Goal: Information Seeking & Learning: Compare options

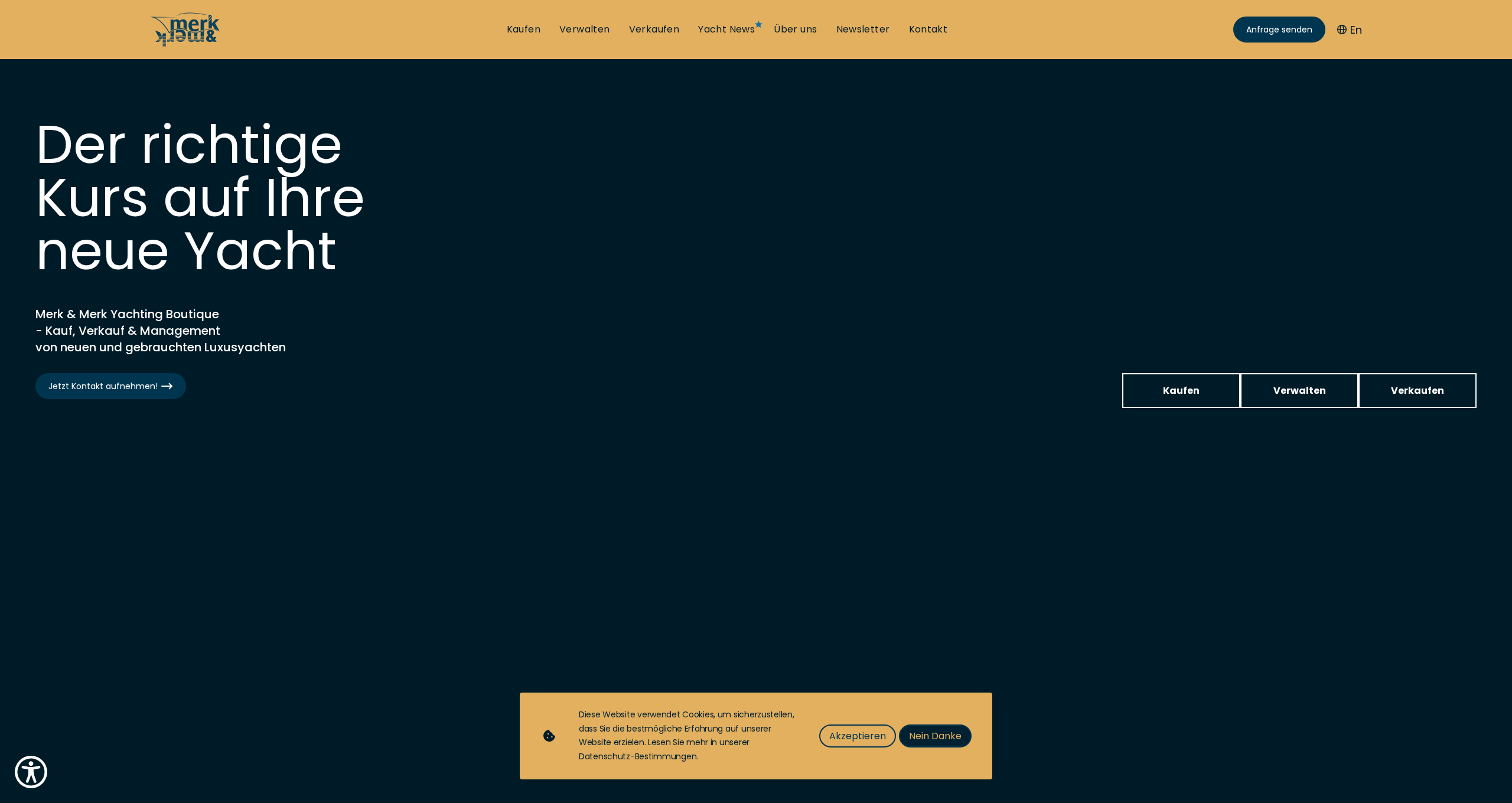
click at [929, 737] on span "Nein Danke" at bounding box center [935, 736] width 53 height 15
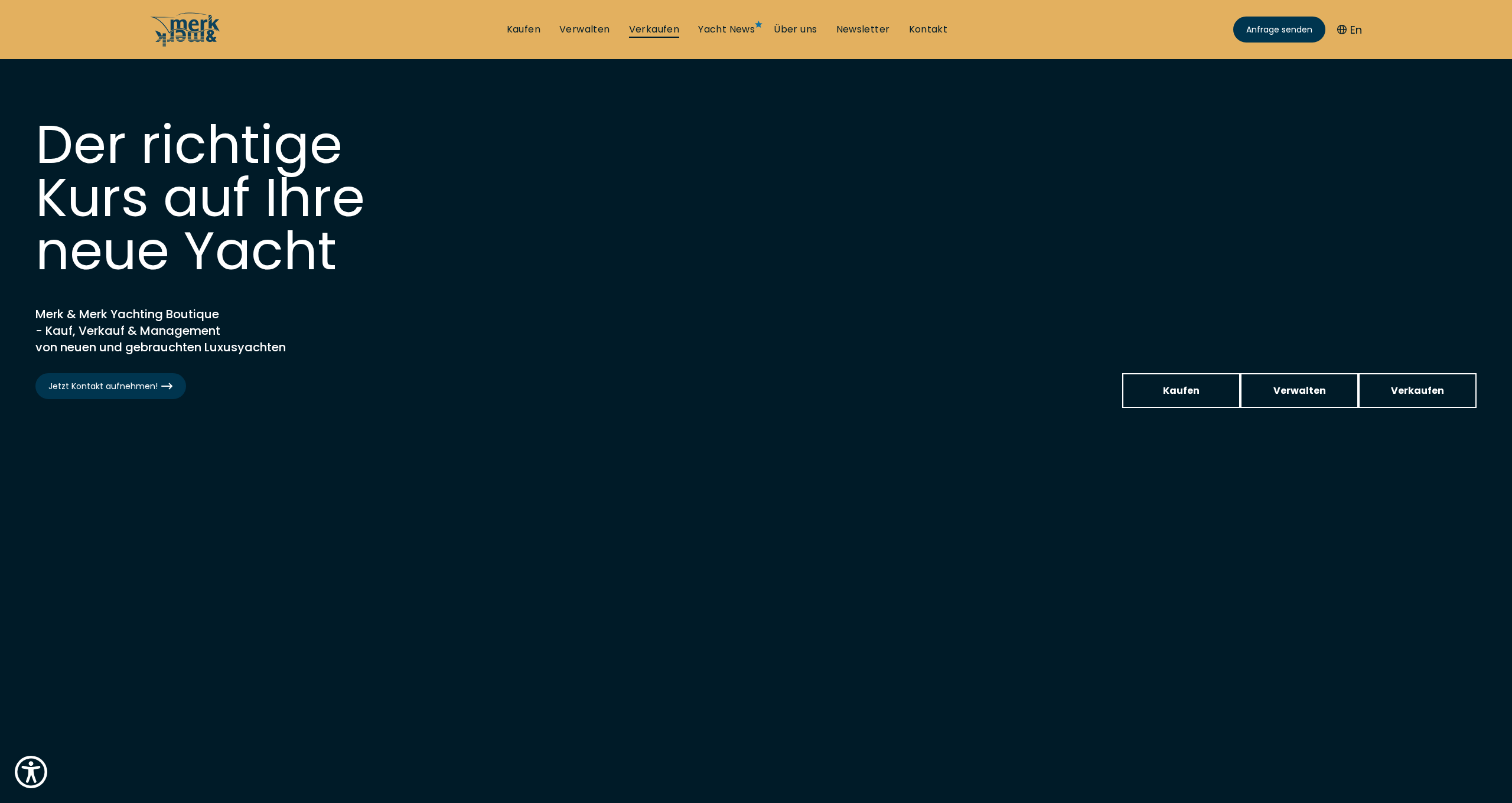
click at [647, 24] on link "Verkaufen" at bounding box center [655, 29] width 51 height 13
select select "sell"
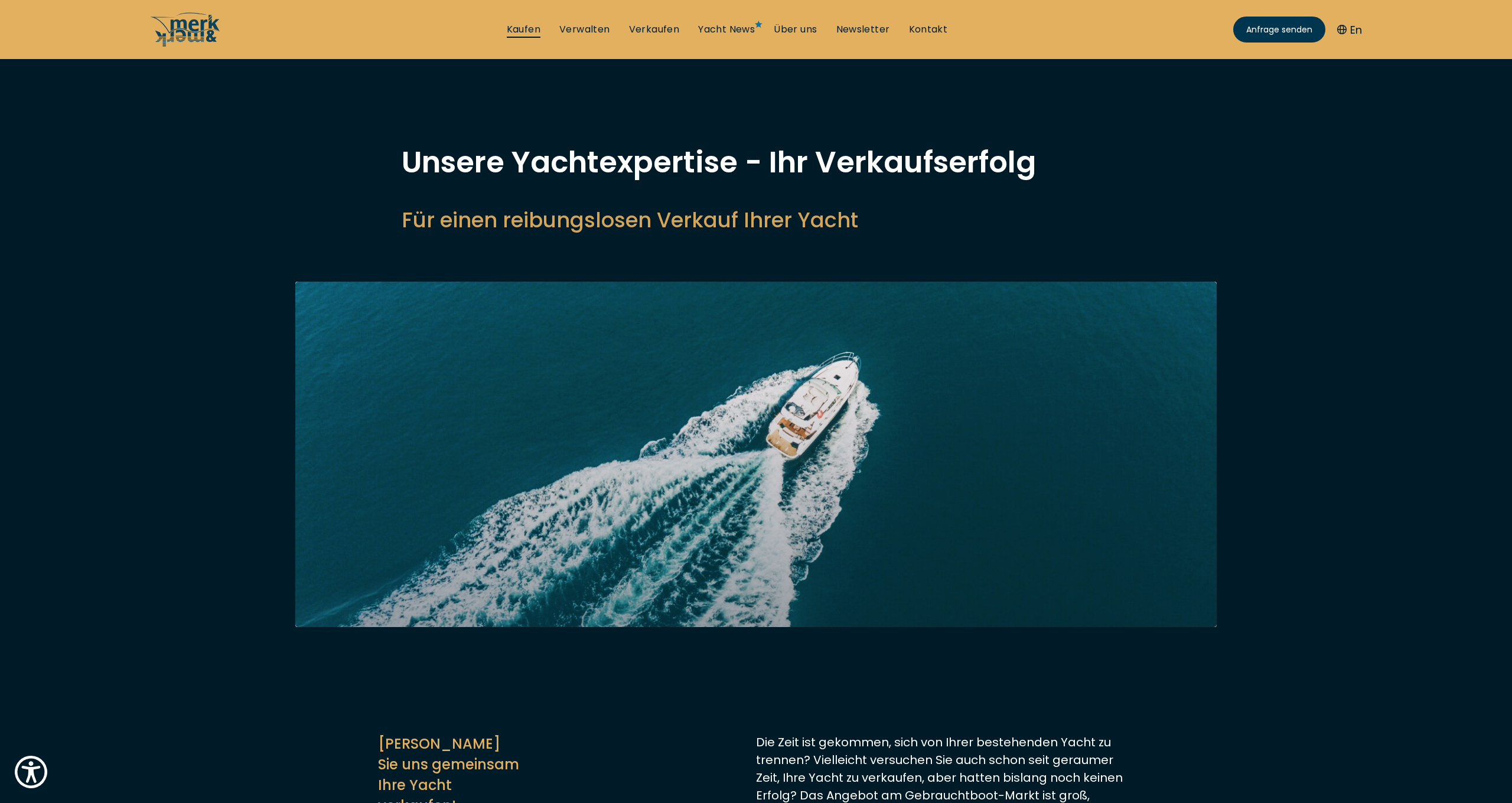
click at [521, 29] on link "Kaufen" at bounding box center [524, 29] width 34 height 13
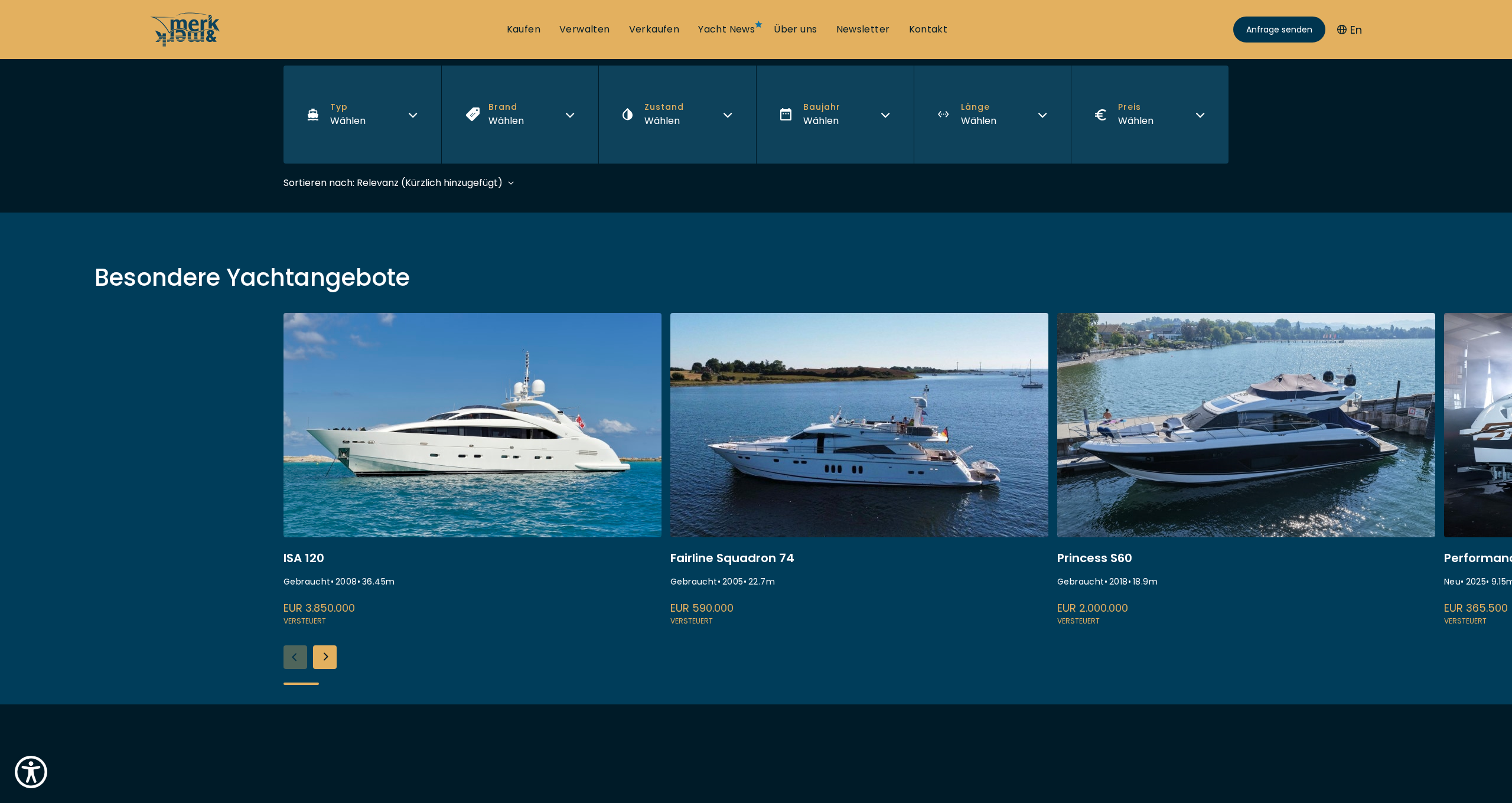
scroll to position [247, 0]
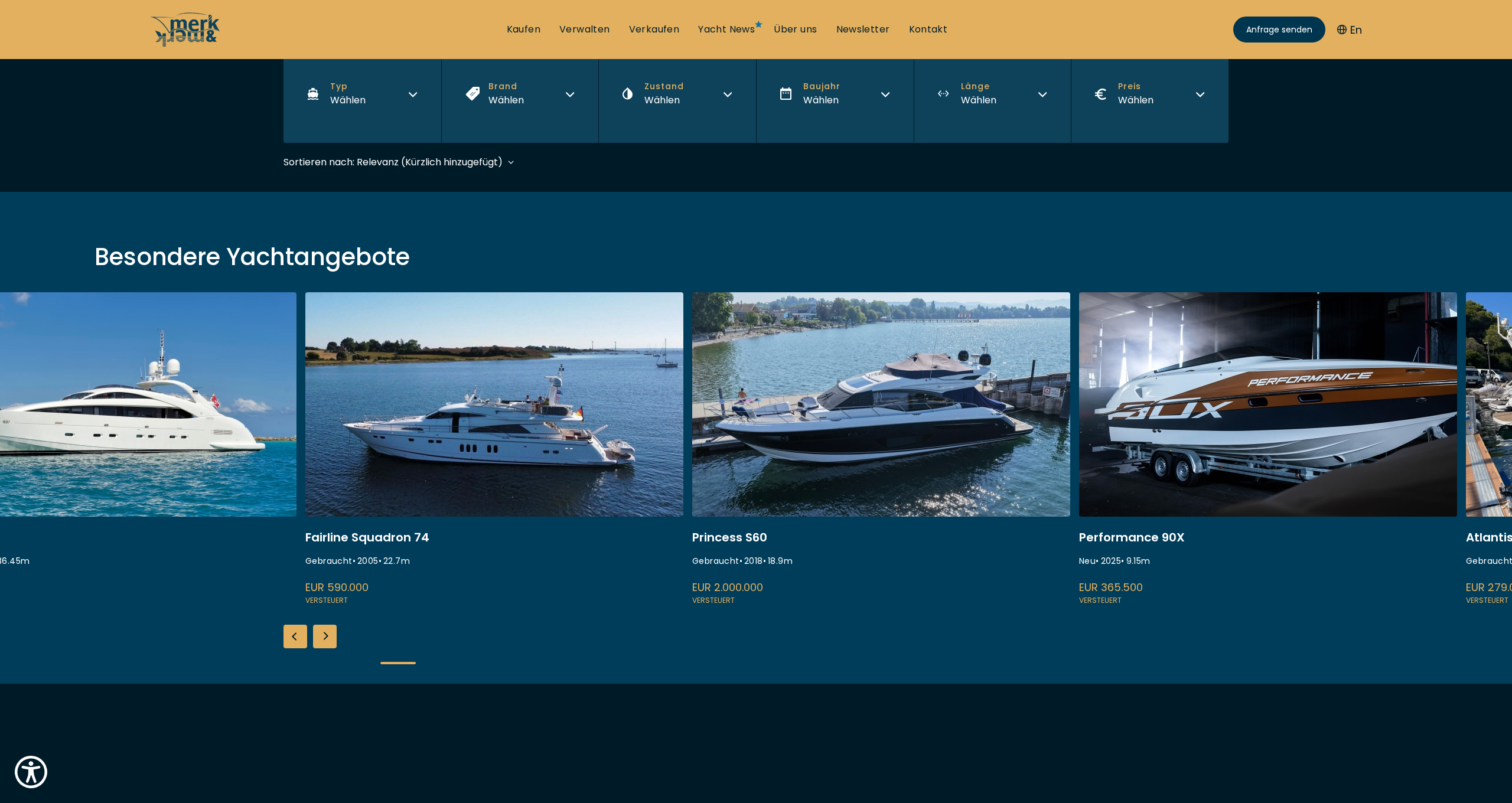
click at [881, 457] on link at bounding box center [881, 449] width 378 height 315
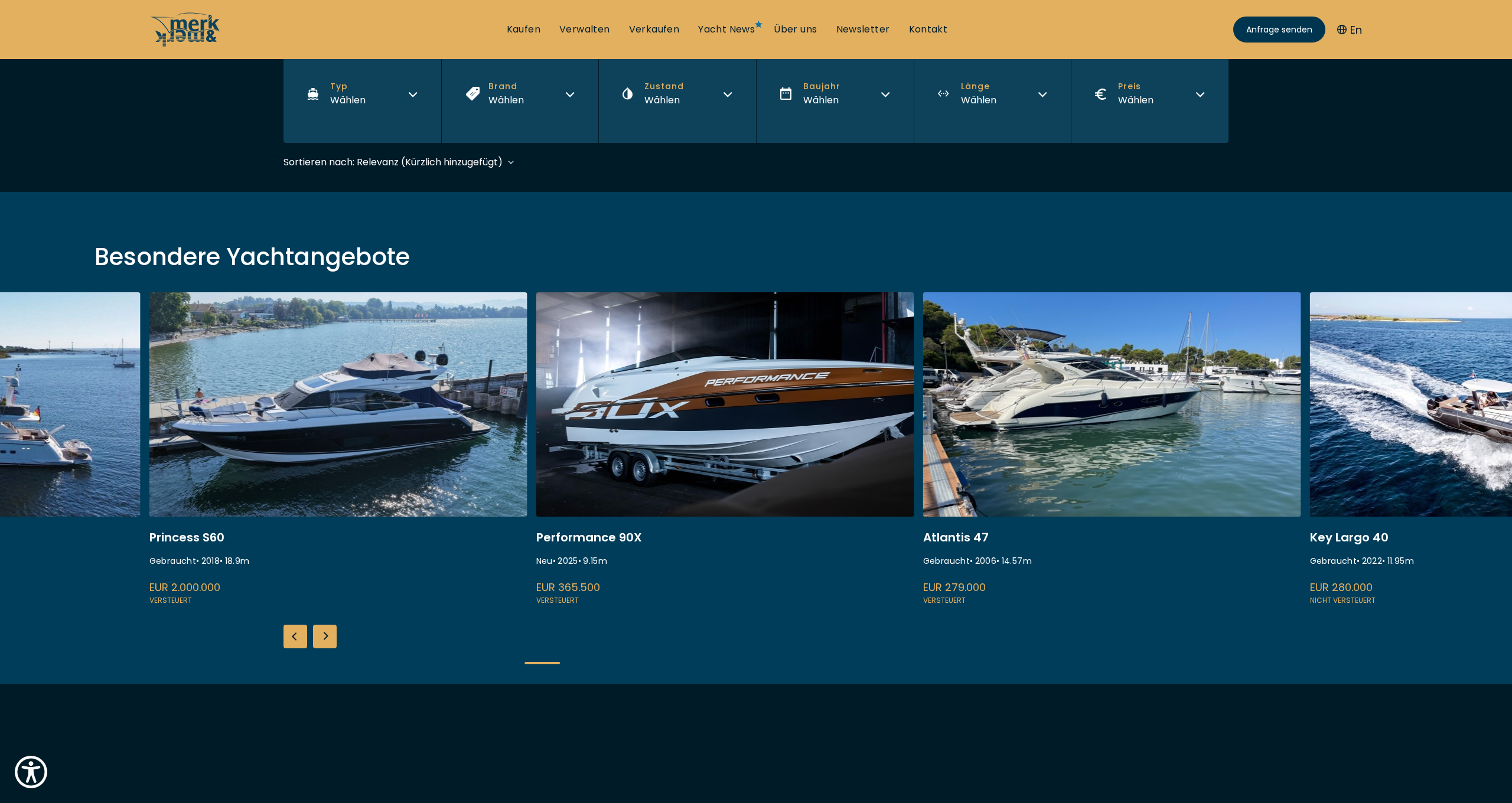
click at [829, 451] on link at bounding box center [725, 449] width 378 height 315
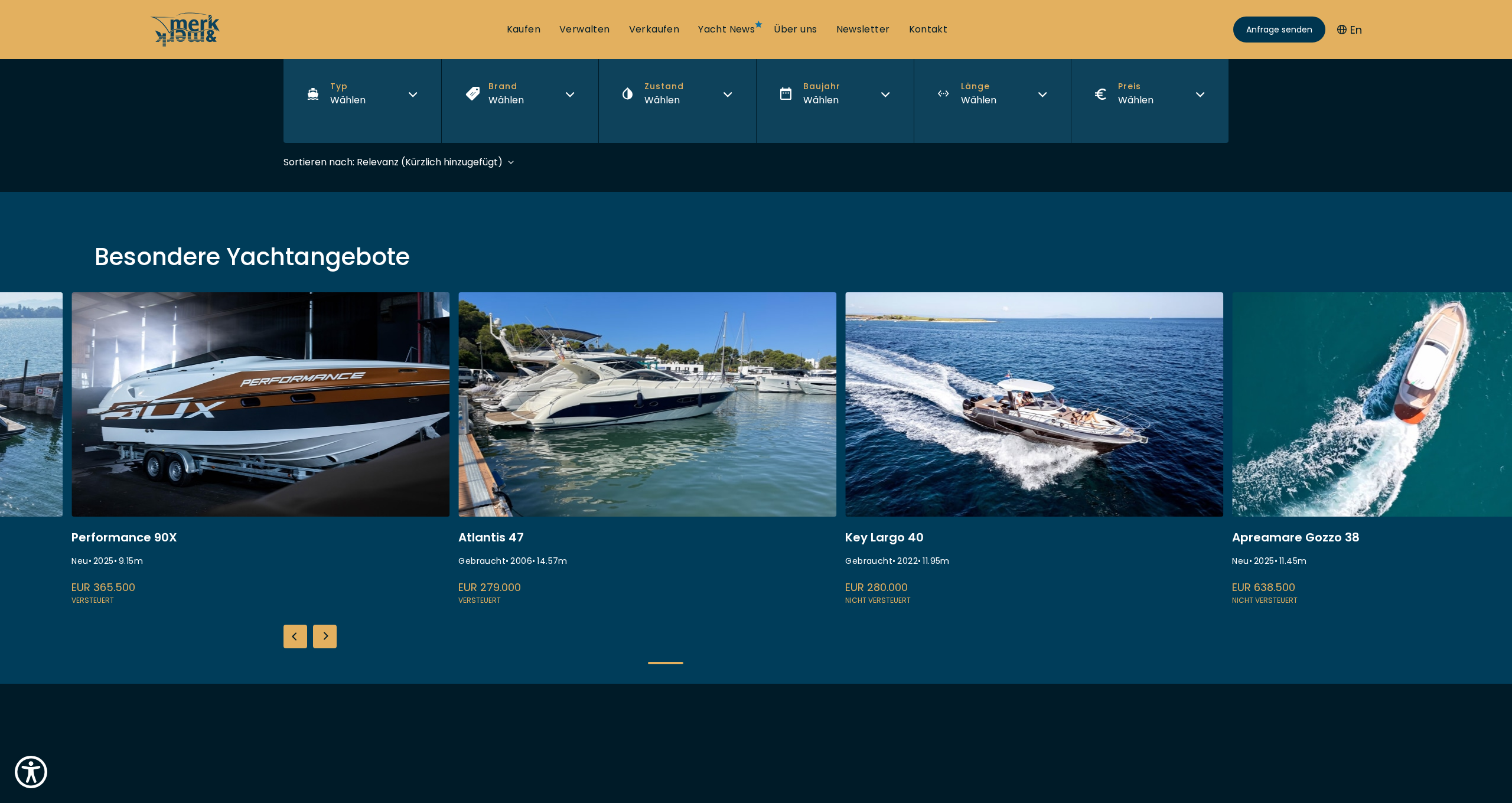
click at [734, 427] on link at bounding box center [647, 449] width 378 height 315
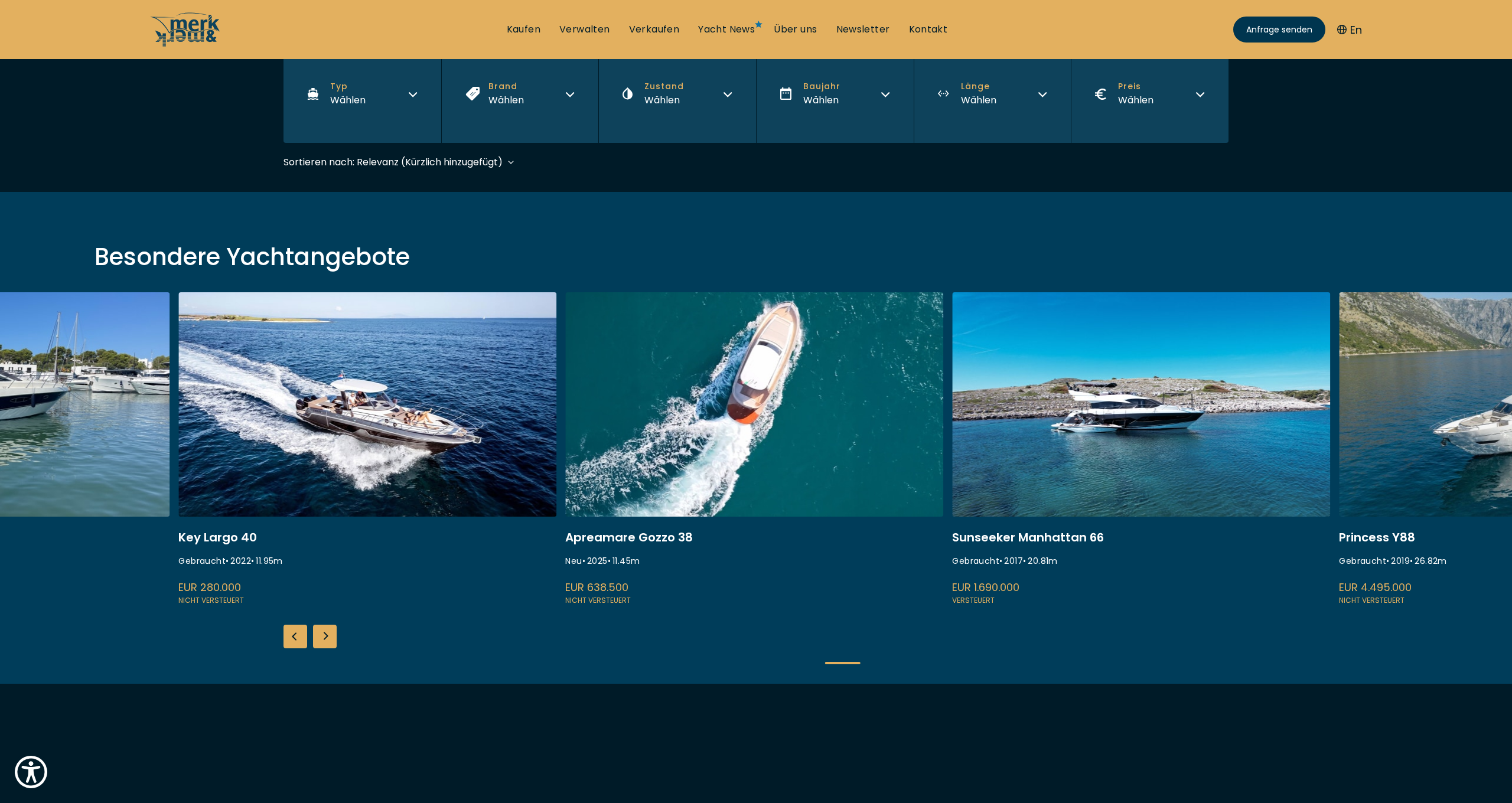
click at [696, 415] on link at bounding box center [754, 449] width 378 height 315
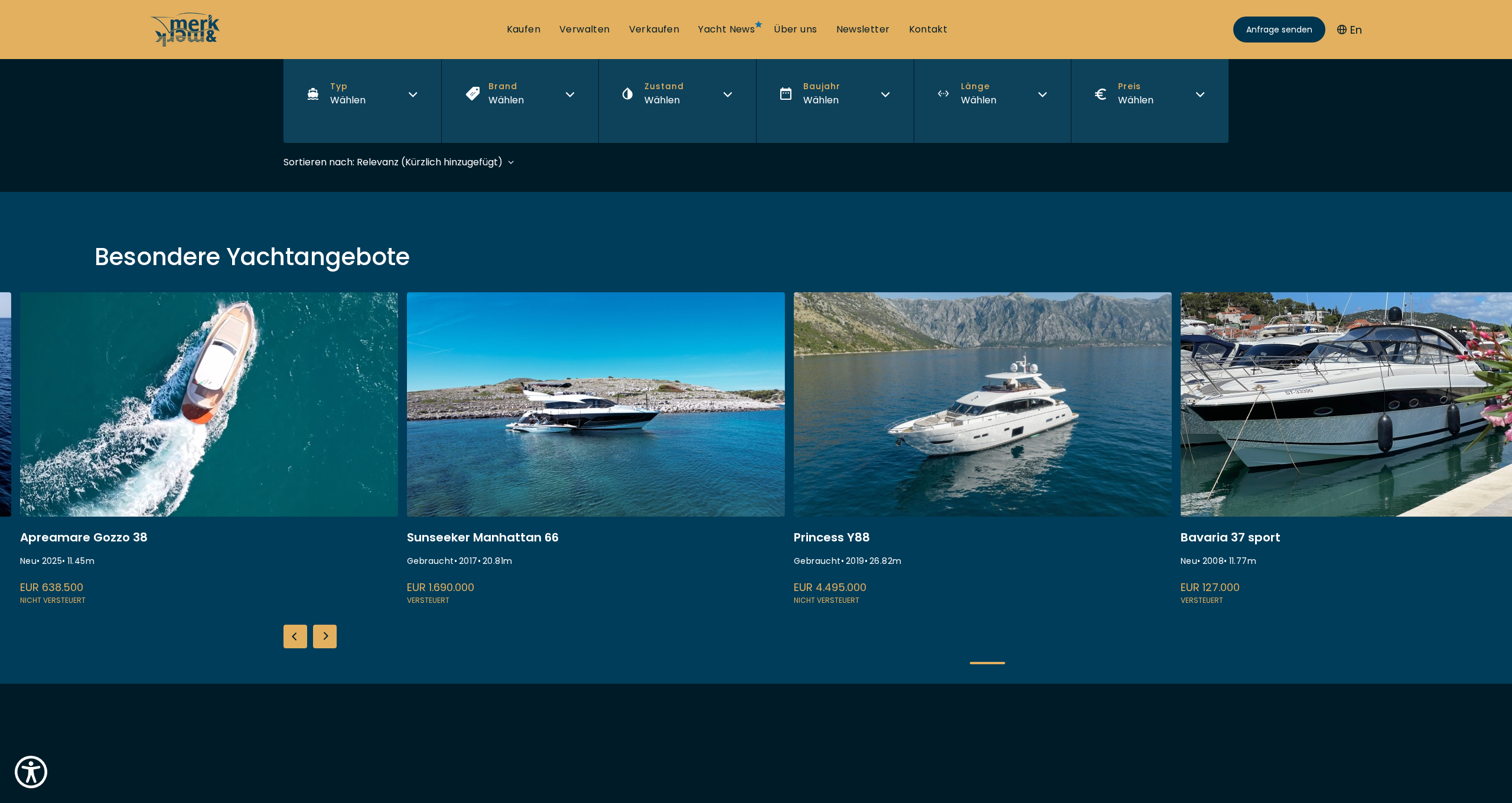
click at [873, 415] on link at bounding box center [983, 449] width 378 height 315
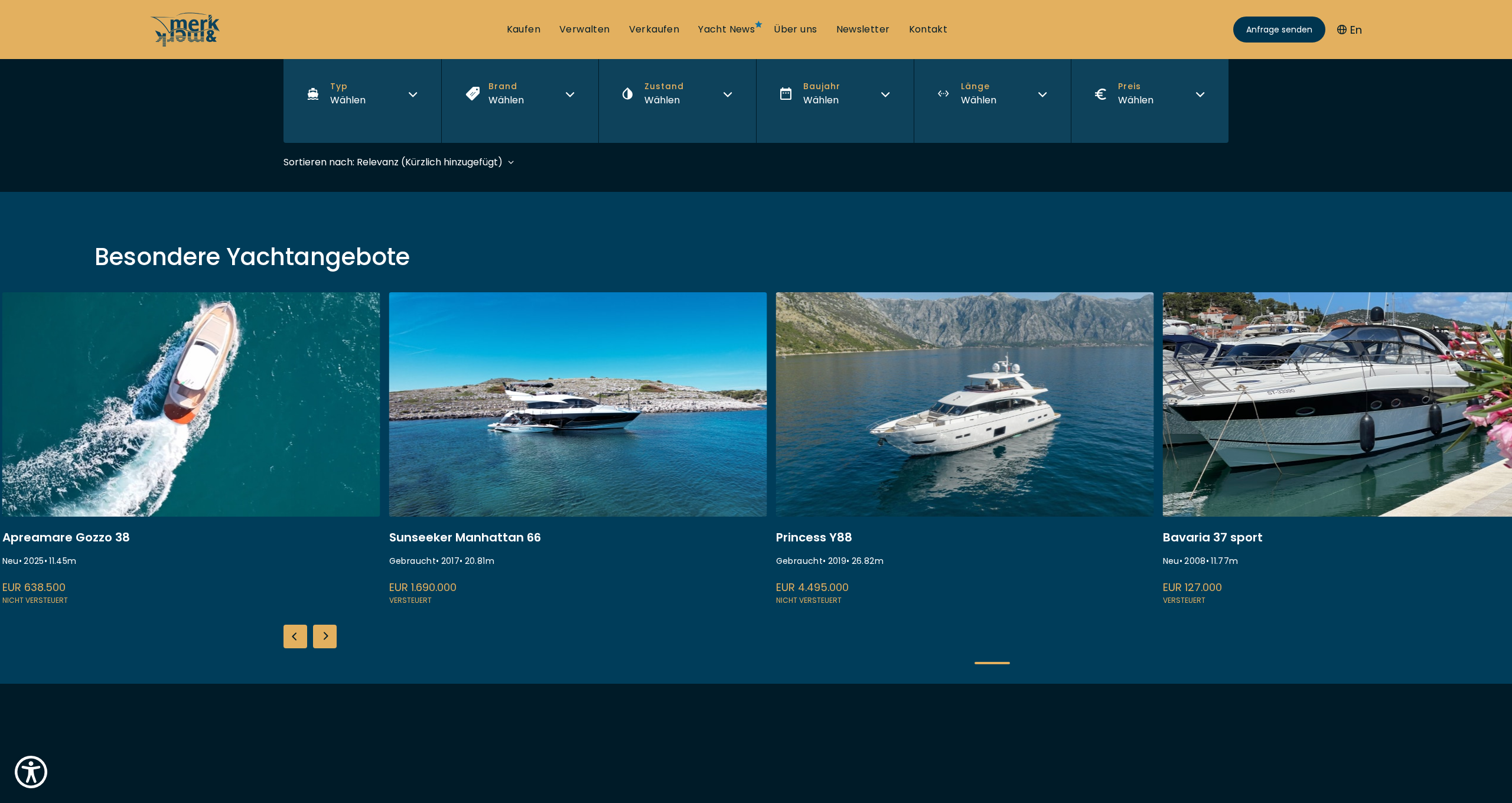
drag, startPoint x: 1148, startPoint y: 419, endPoint x: 1115, endPoint y: 421, distance: 33.1
click at [908, 410] on link at bounding box center [965, 449] width 378 height 315
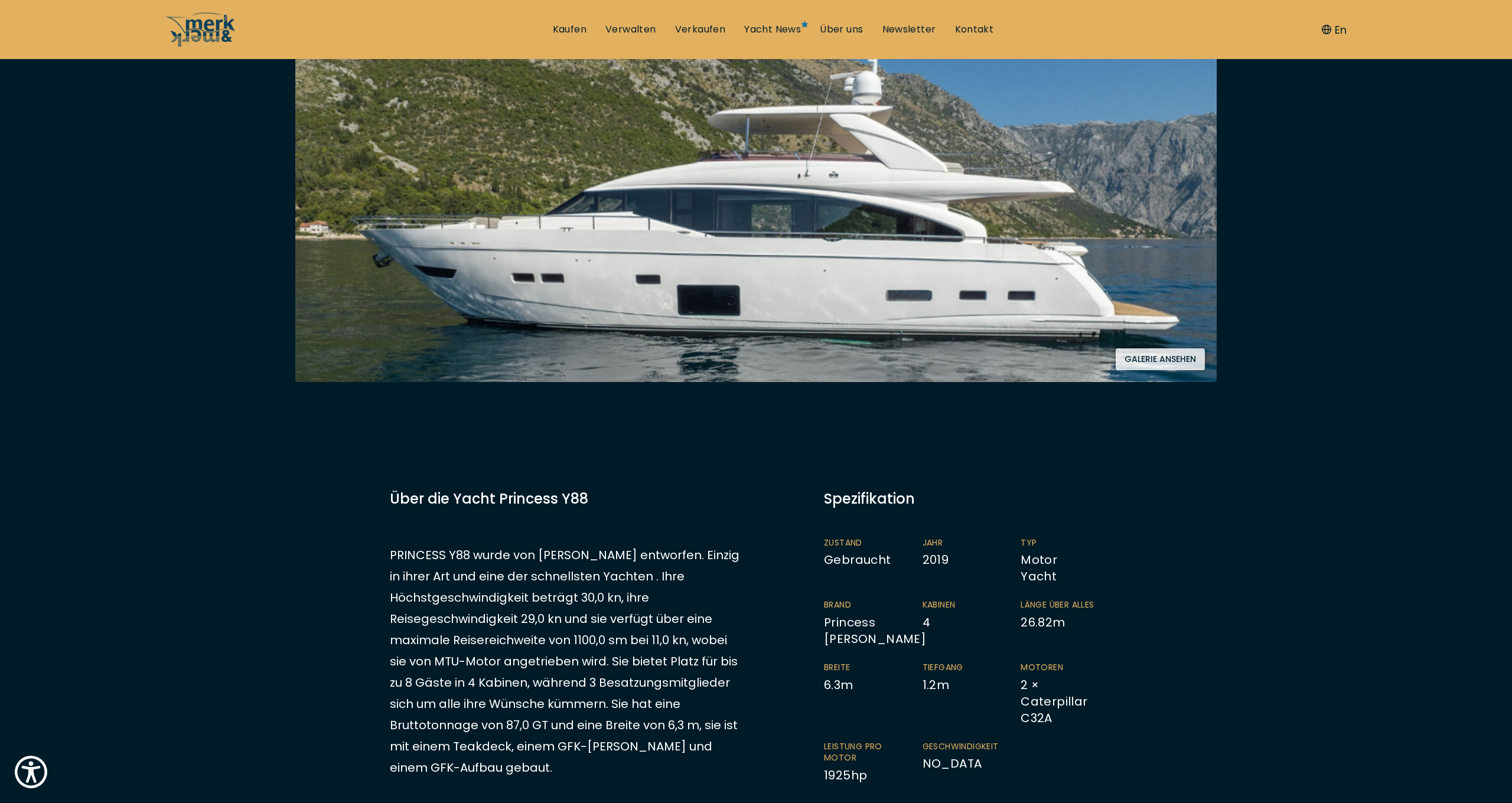
scroll to position [44, 0]
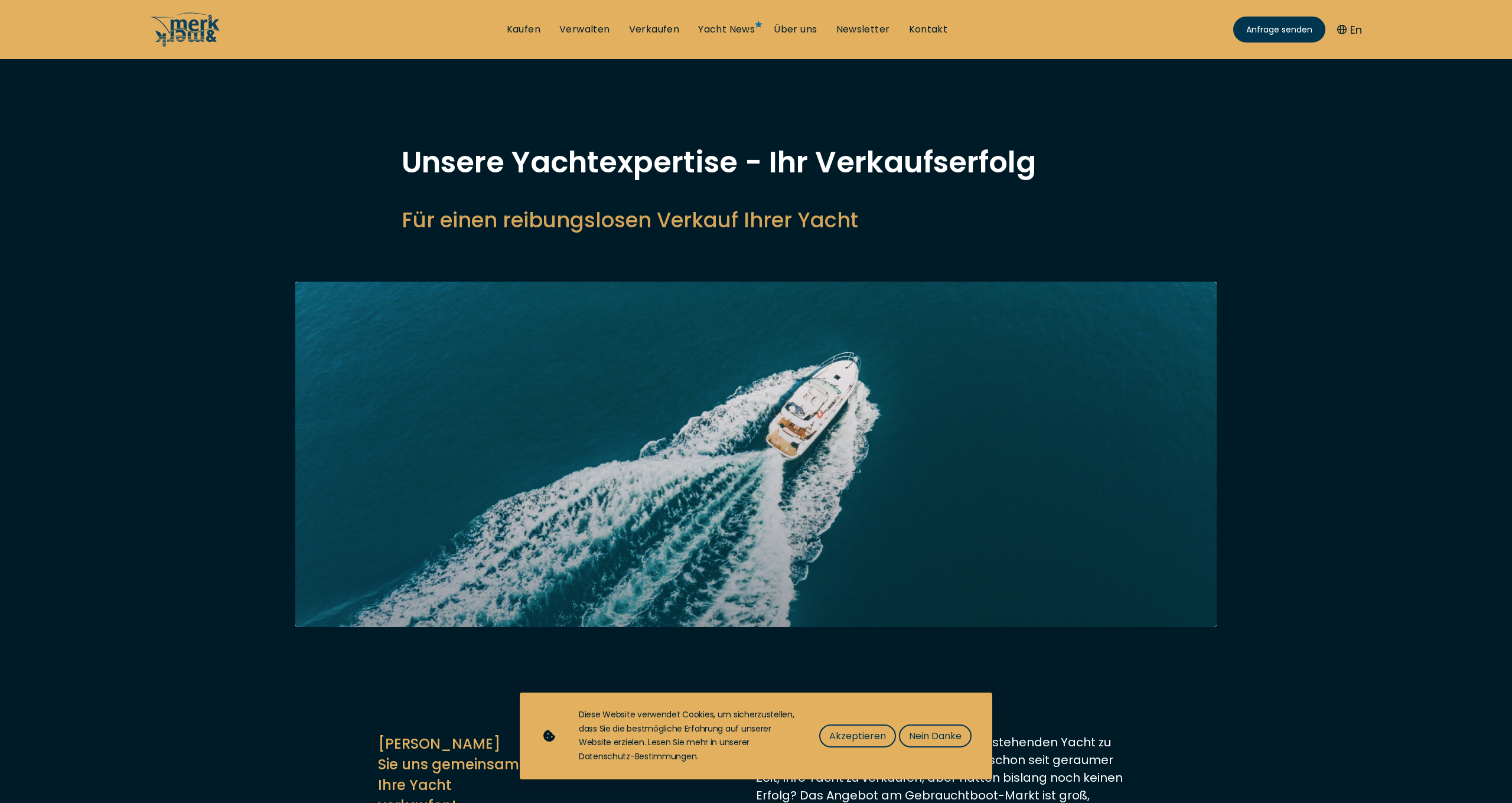
select select "sell"
drag, startPoint x: 944, startPoint y: 744, endPoint x: 926, endPoint y: 740, distance: 18.4
click at [944, 744] on span "Nein Danke" at bounding box center [935, 736] width 53 height 15
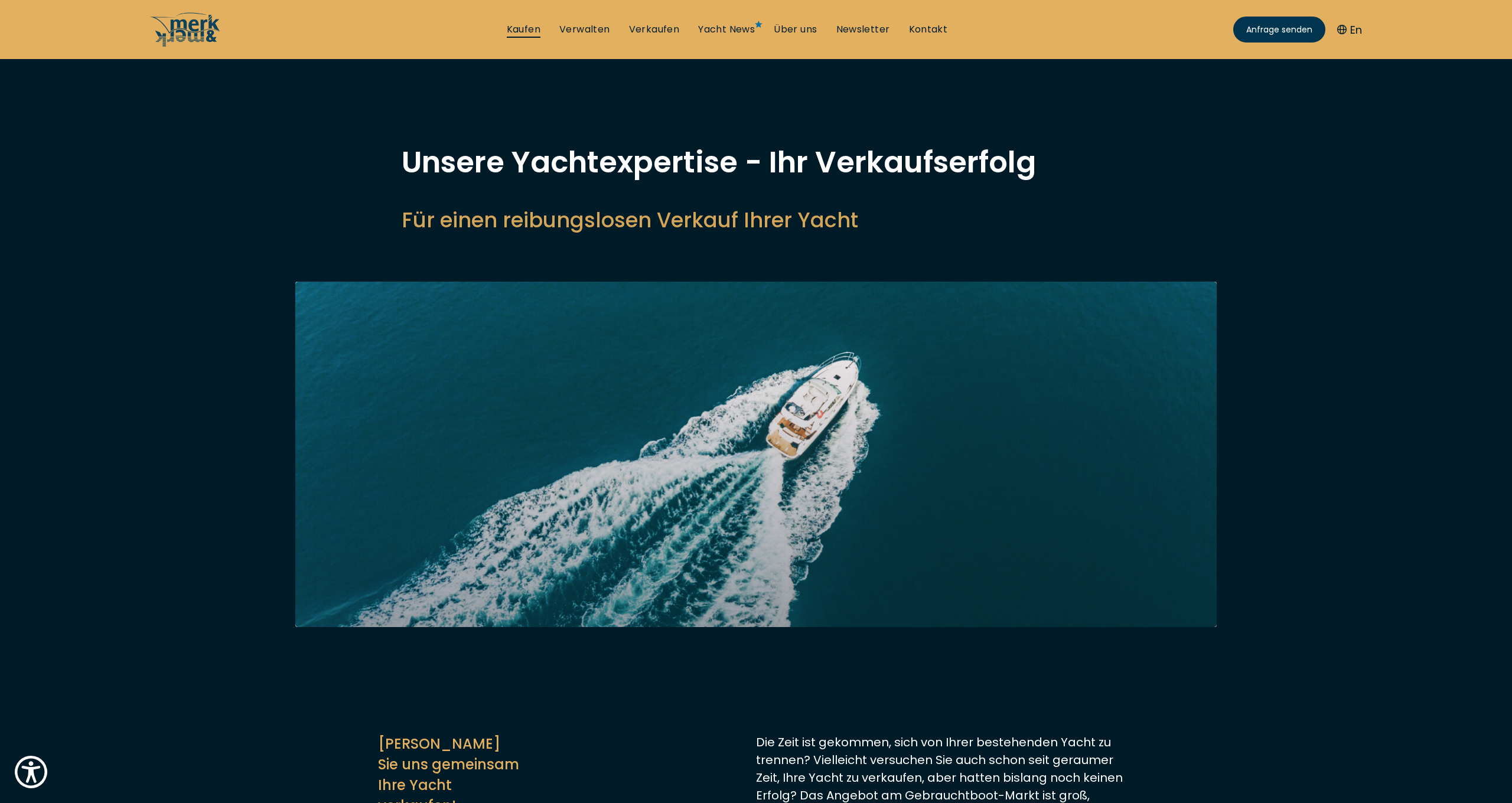
click at [518, 30] on link "Kaufen" at bounding box center [524, 29] width 34 height 13
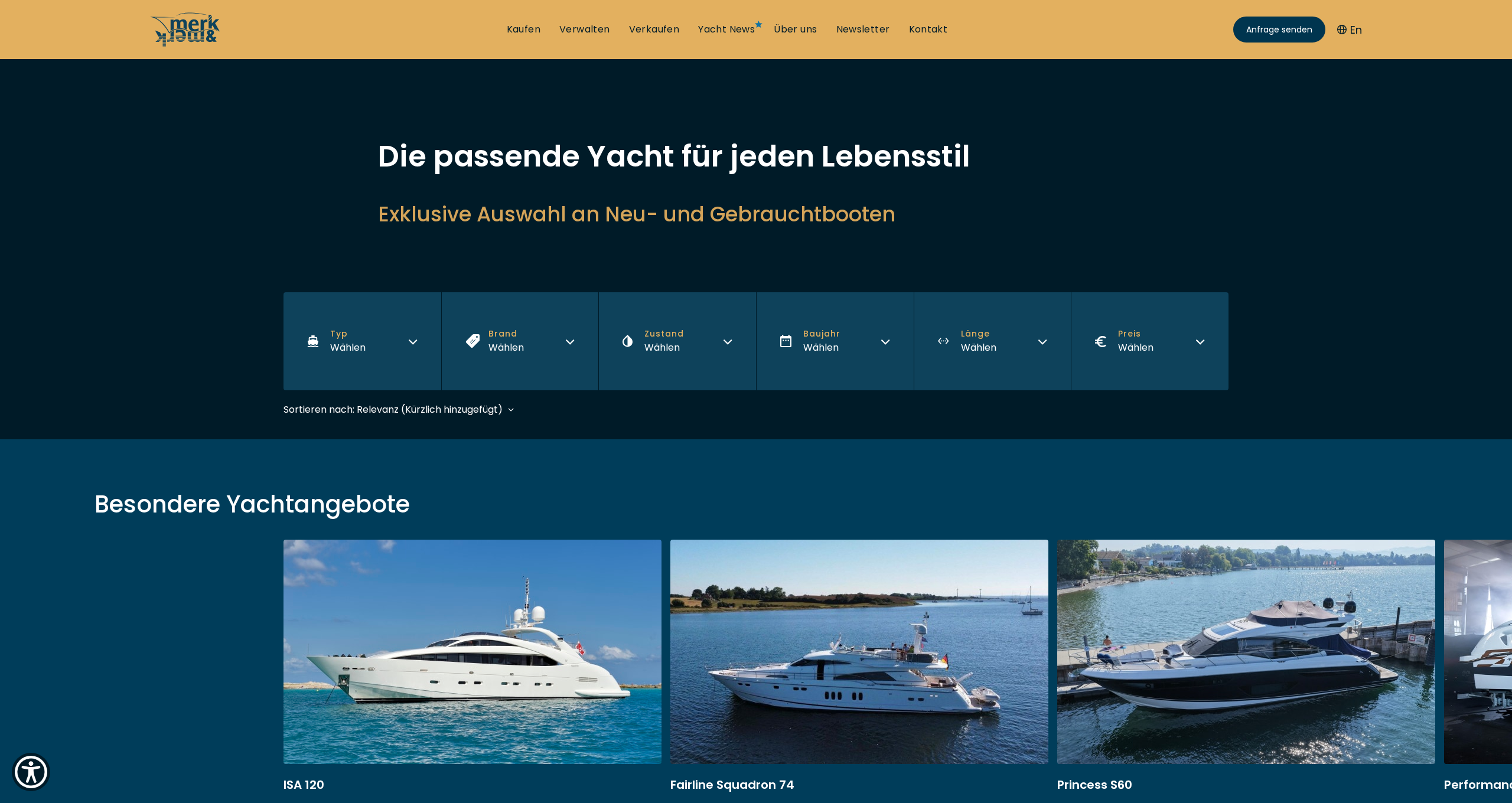
click at [569, 341] on icon "button" at bounding box center [570, 341] width 10 height 10
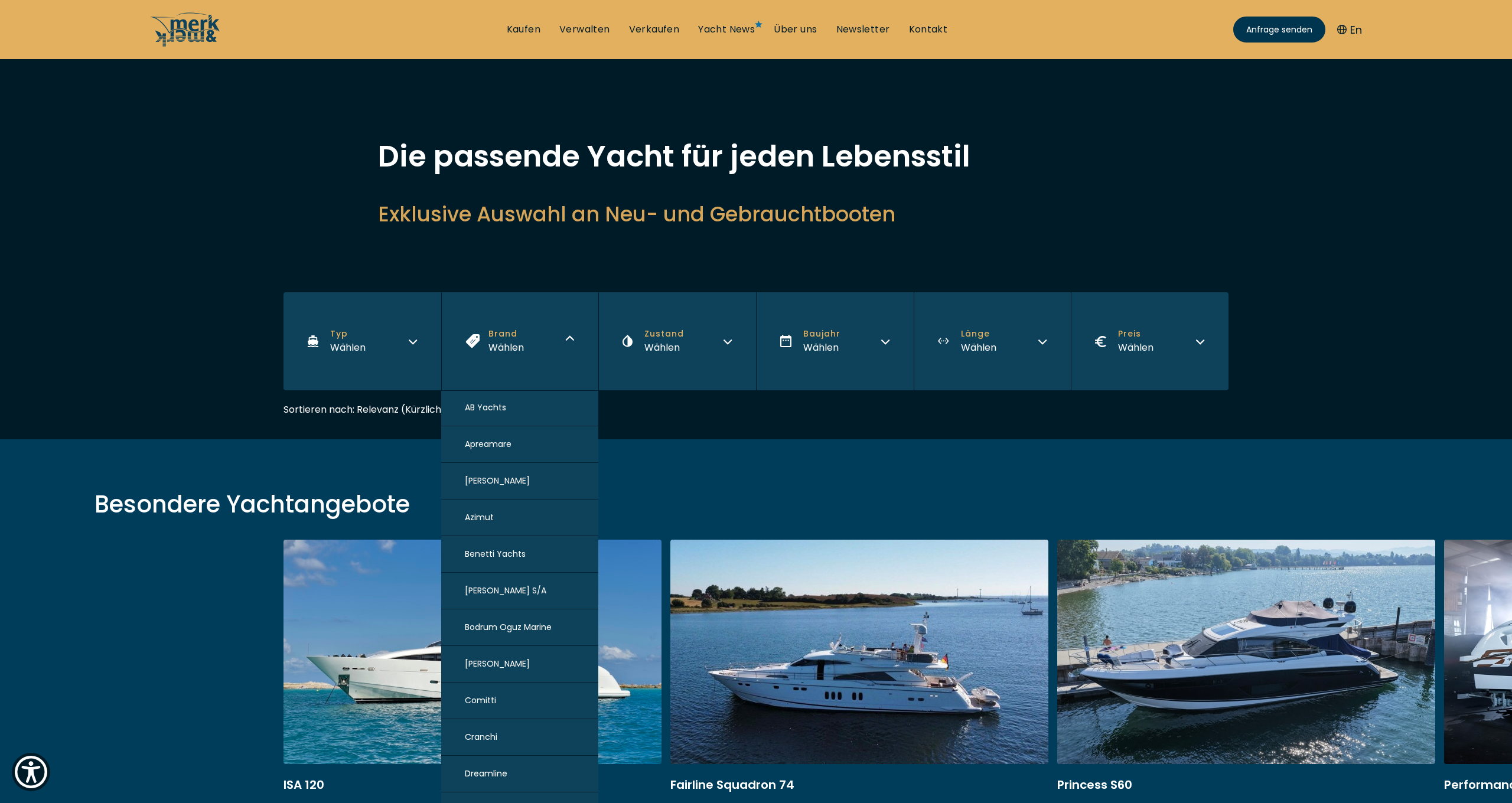
scroll to position [114, 0]
click at [499, 696] on button "Comitti" at bounding box center [520, 698] width 157 height 36
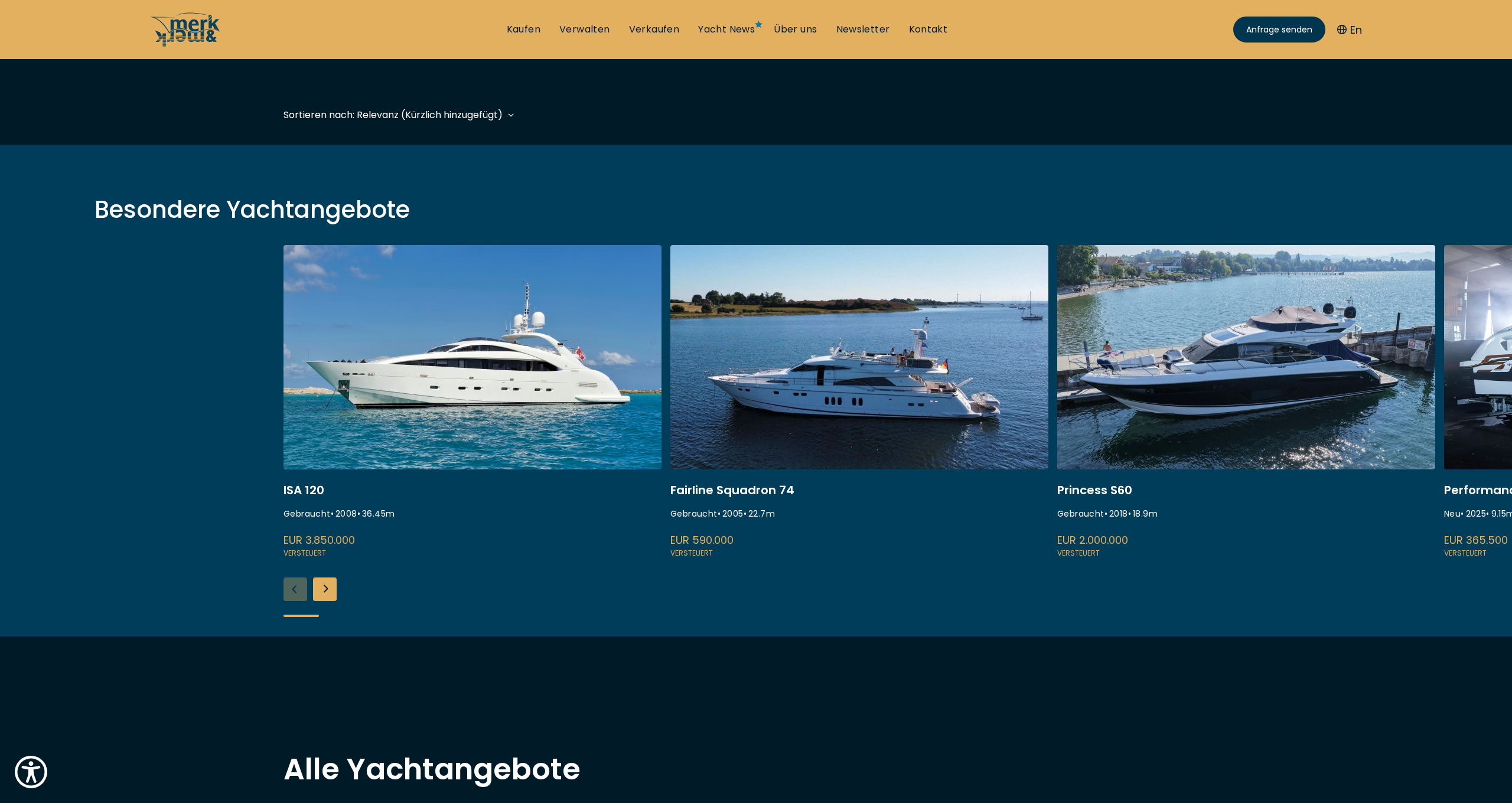
scroll to position [292, 0]
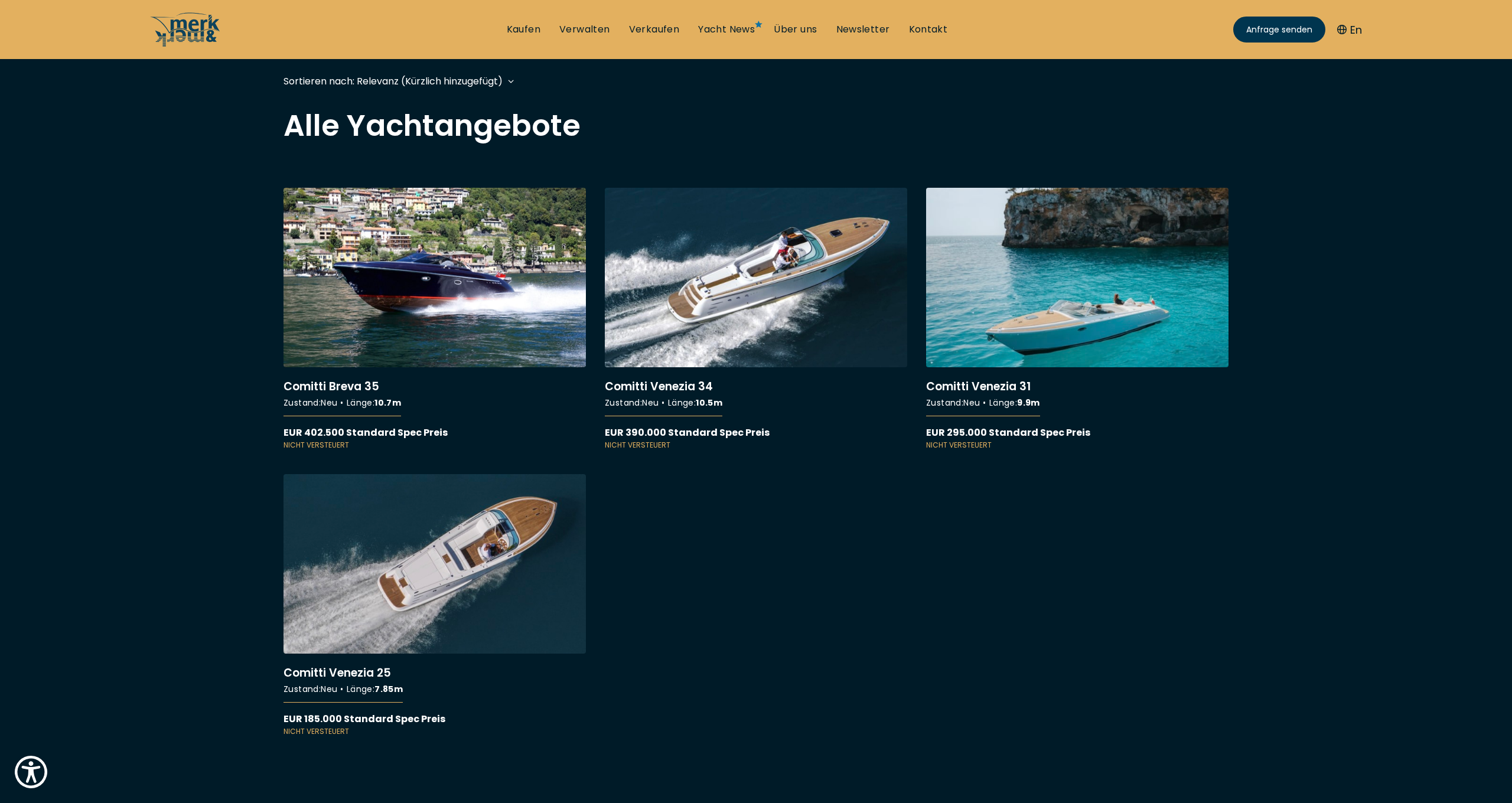
scroll to position [326, 0]
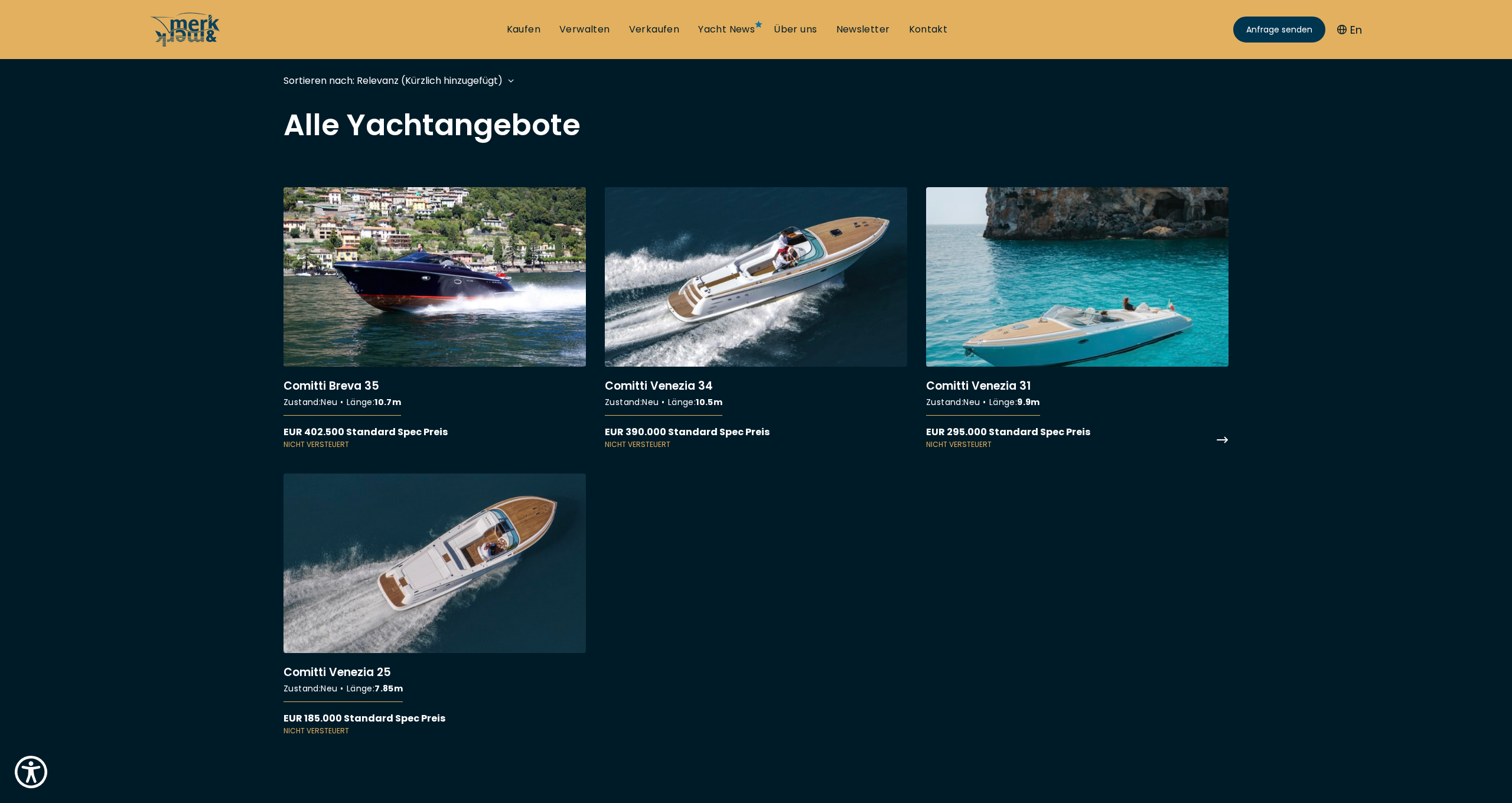
click at [1074, 328] on link "More details about Comitti Venezia 31" at bounding box center [1077, 319] width 303 height 263
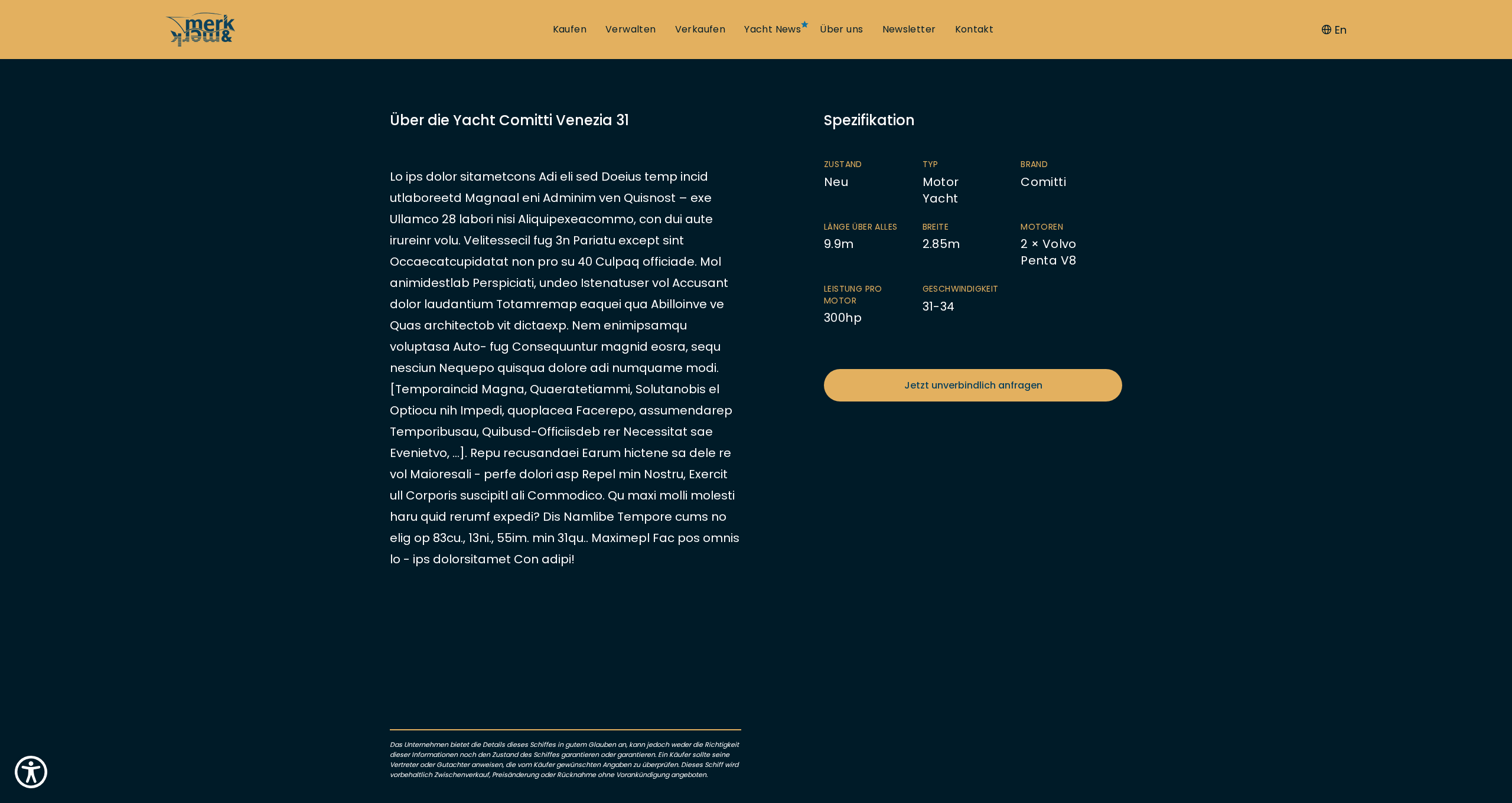
scroll to position [338, 0]
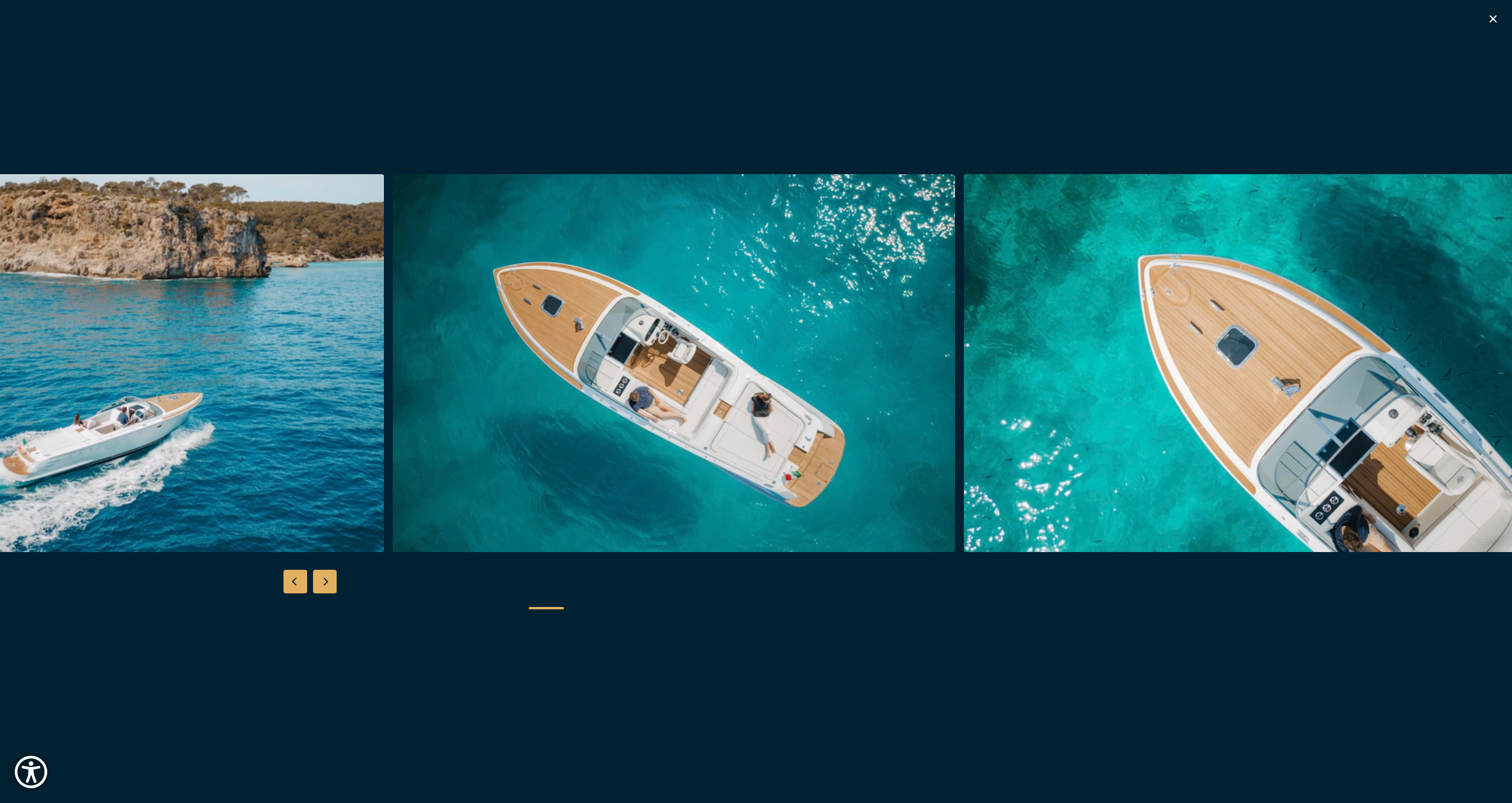
click at [702, 405] on img "button" at bounding box center [674, 363] width 563 height 378
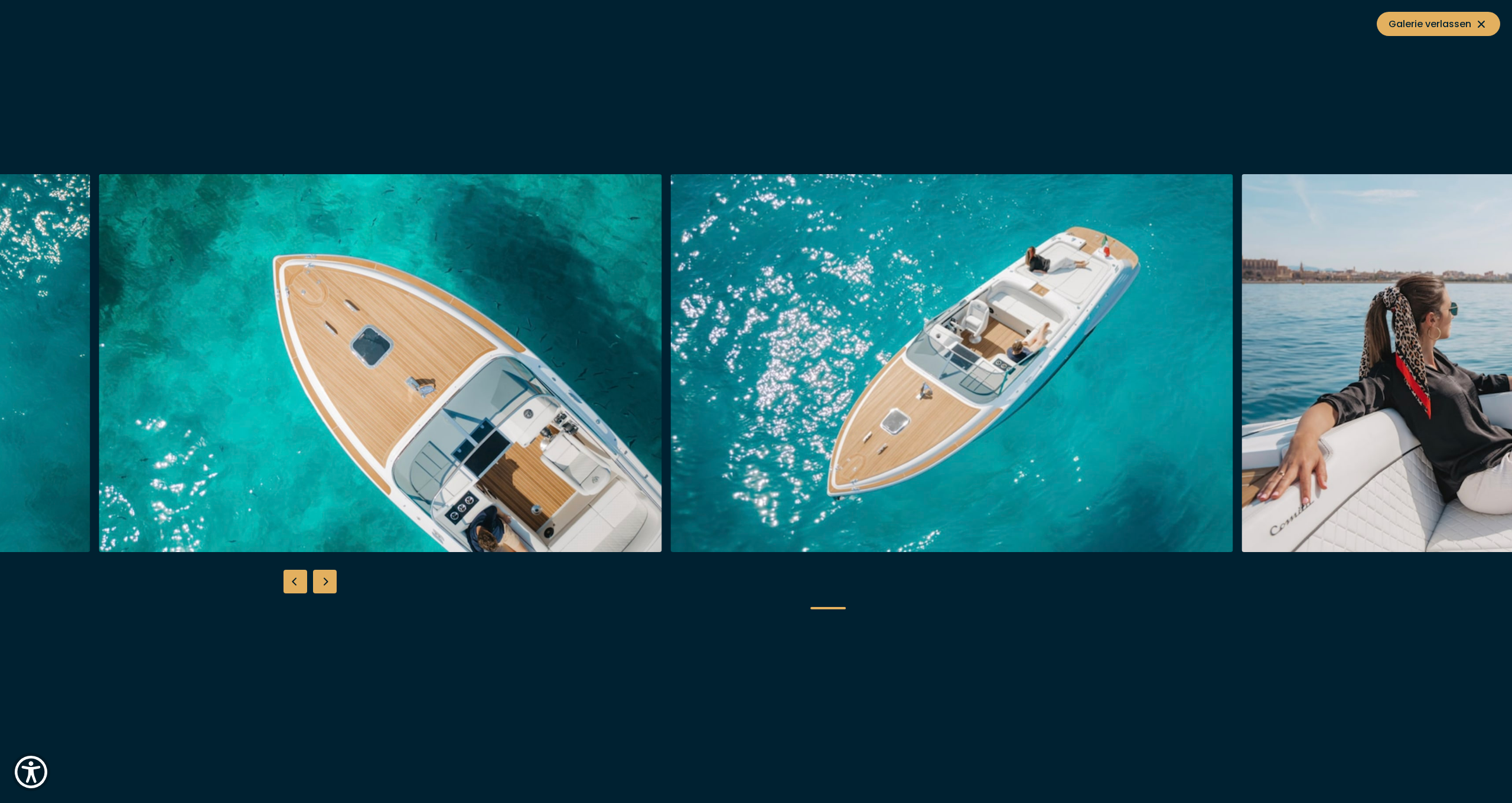
click at [595, 386] on img "button" at bounding box center [380, 363] width 563 height 378
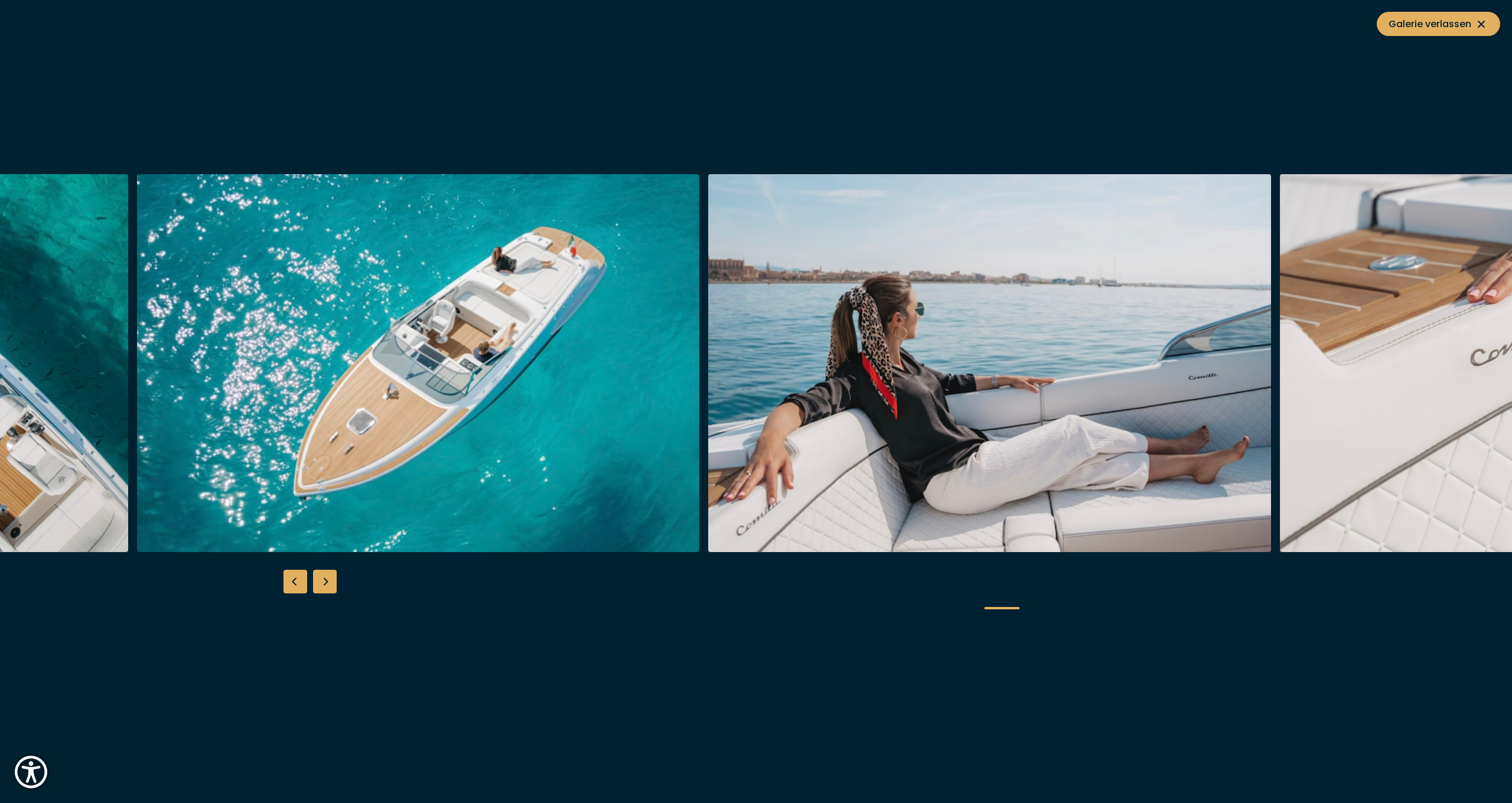
click at [831, 407] on img "button" at bounding box center [990, 363] width 563 height 378
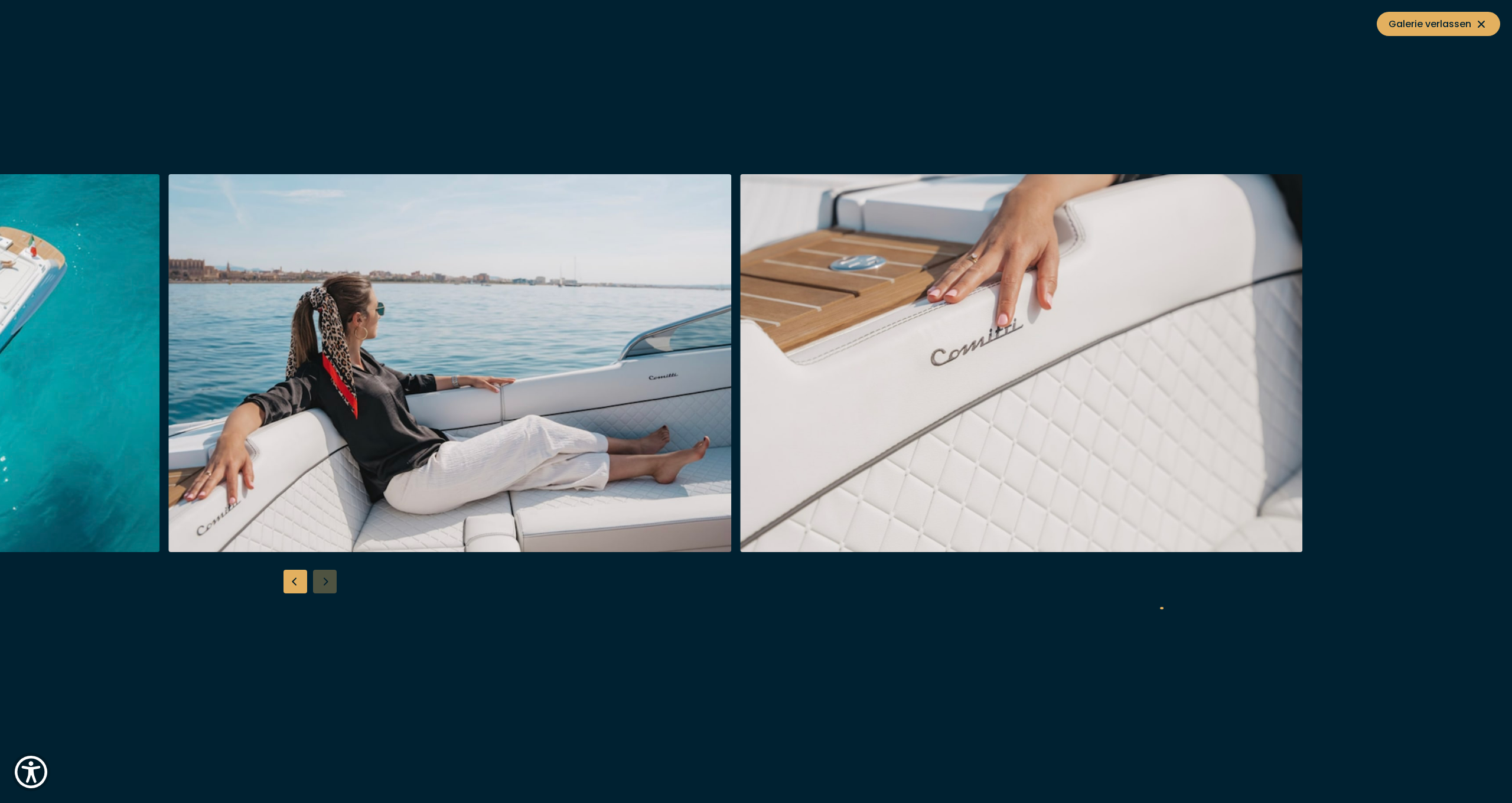
click at [931, 419] on img "button" at bounding box center [1021, 363] width 563 height 378
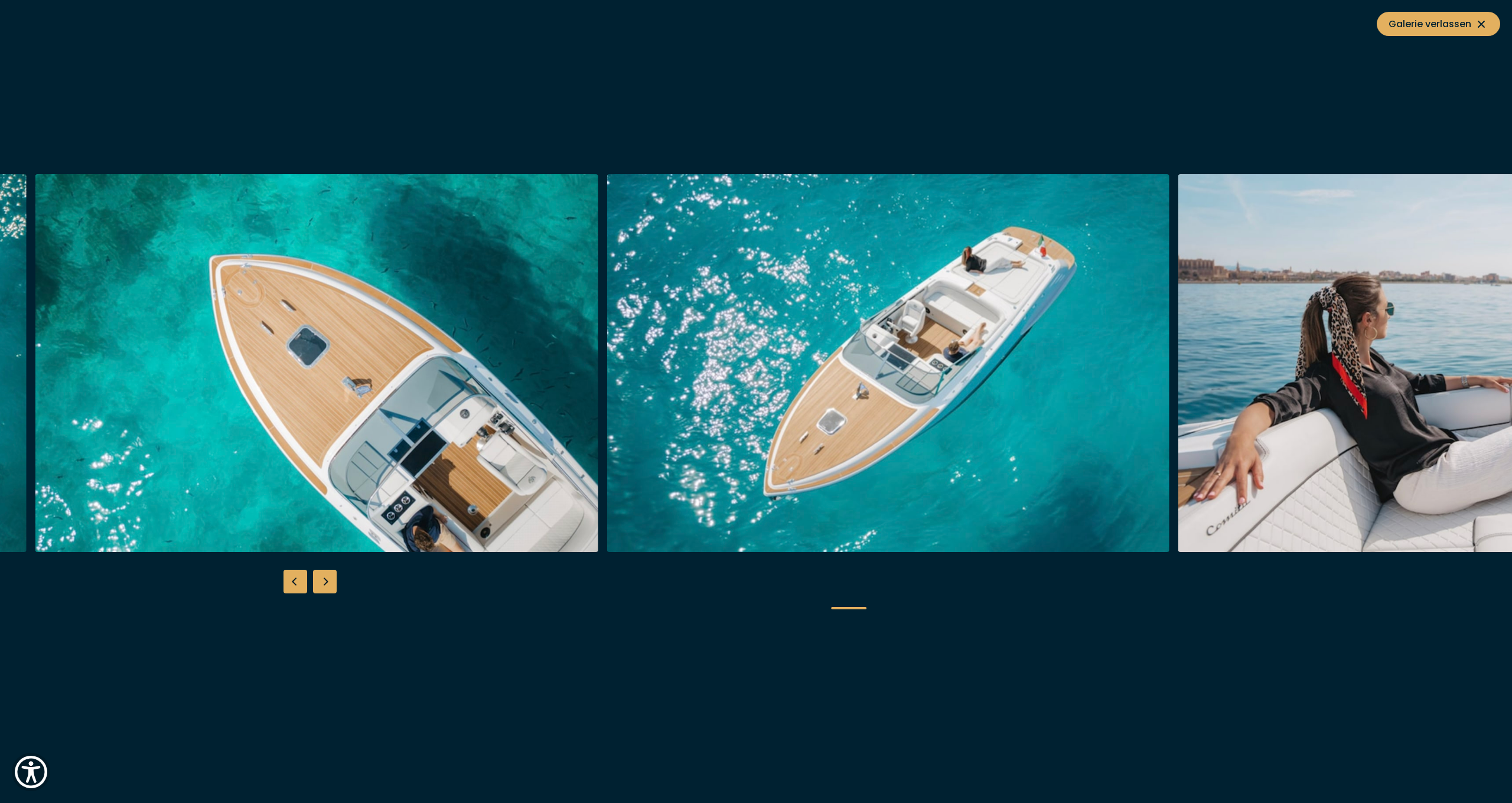
click at [1216, 329] on img "button" at bounding box center [1460, 363] width 563 height 378
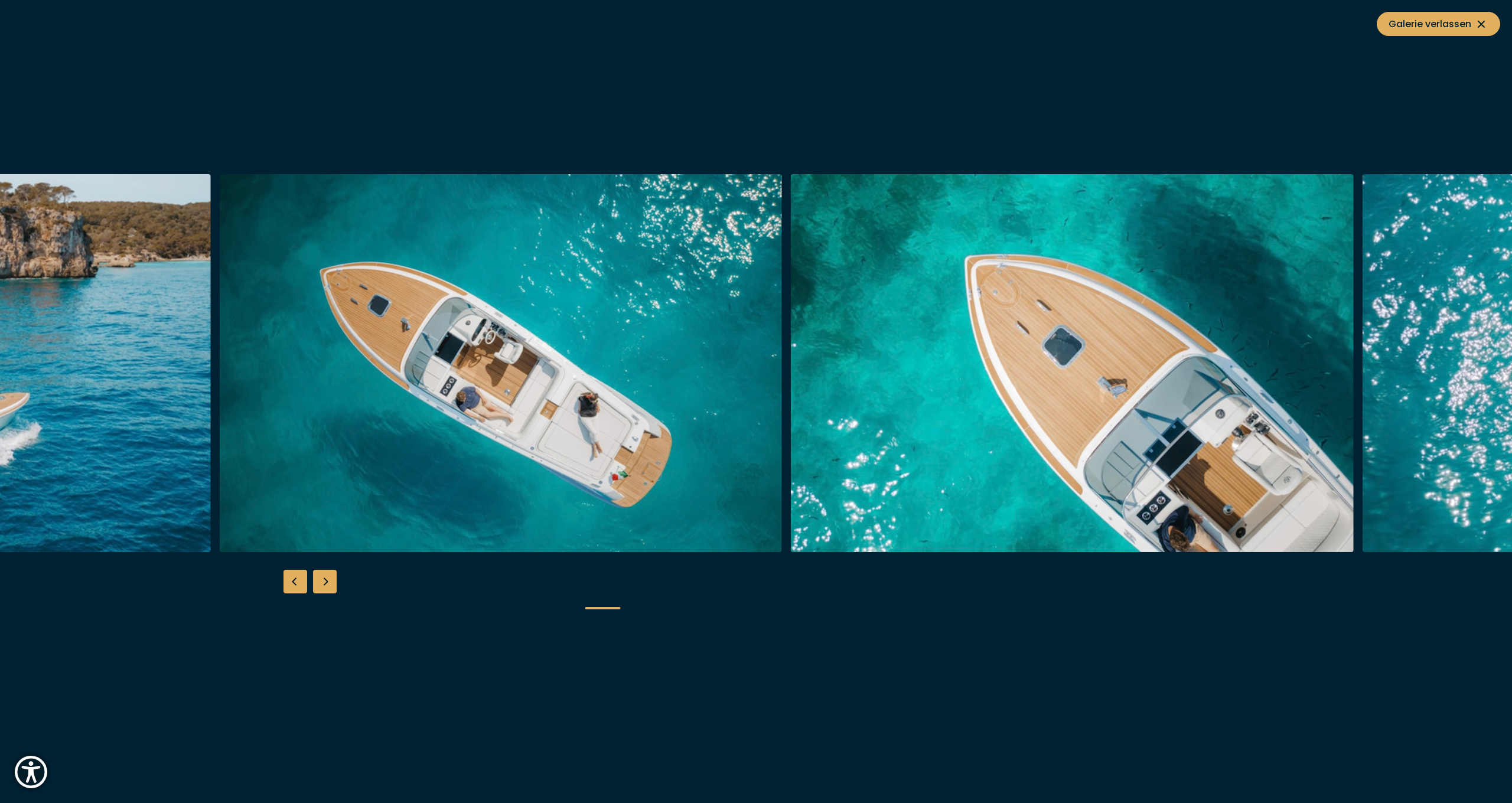
click at [1228, 301] on img "button" at bounding box center [1072, 363] width 563 height 378
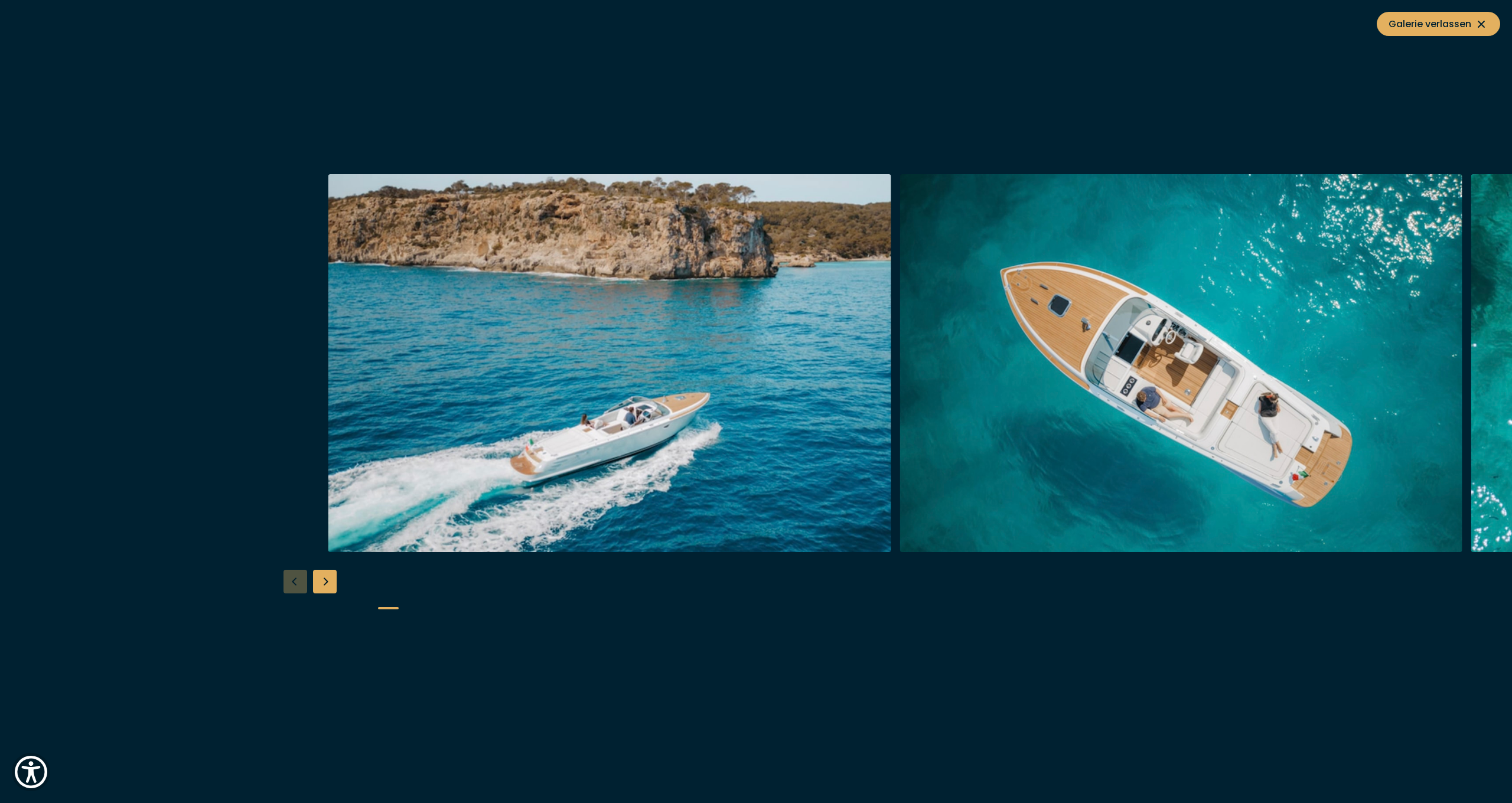
click at [1309, 317] on img "button" at bounding box center [1181, 363] width 563 height 378
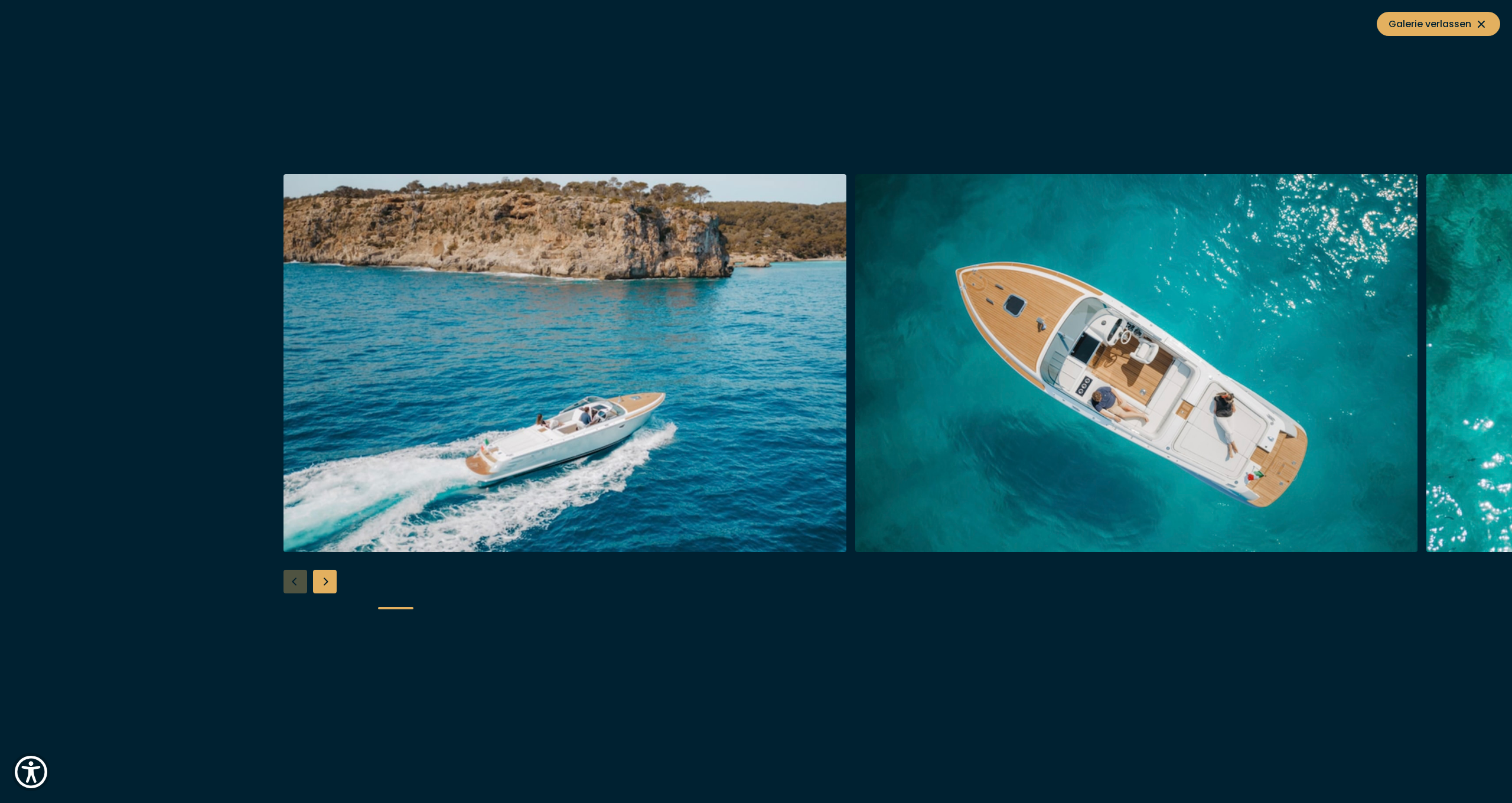
click at [303, 590] on div at bounding box center [756, 402] width 1512 height 455
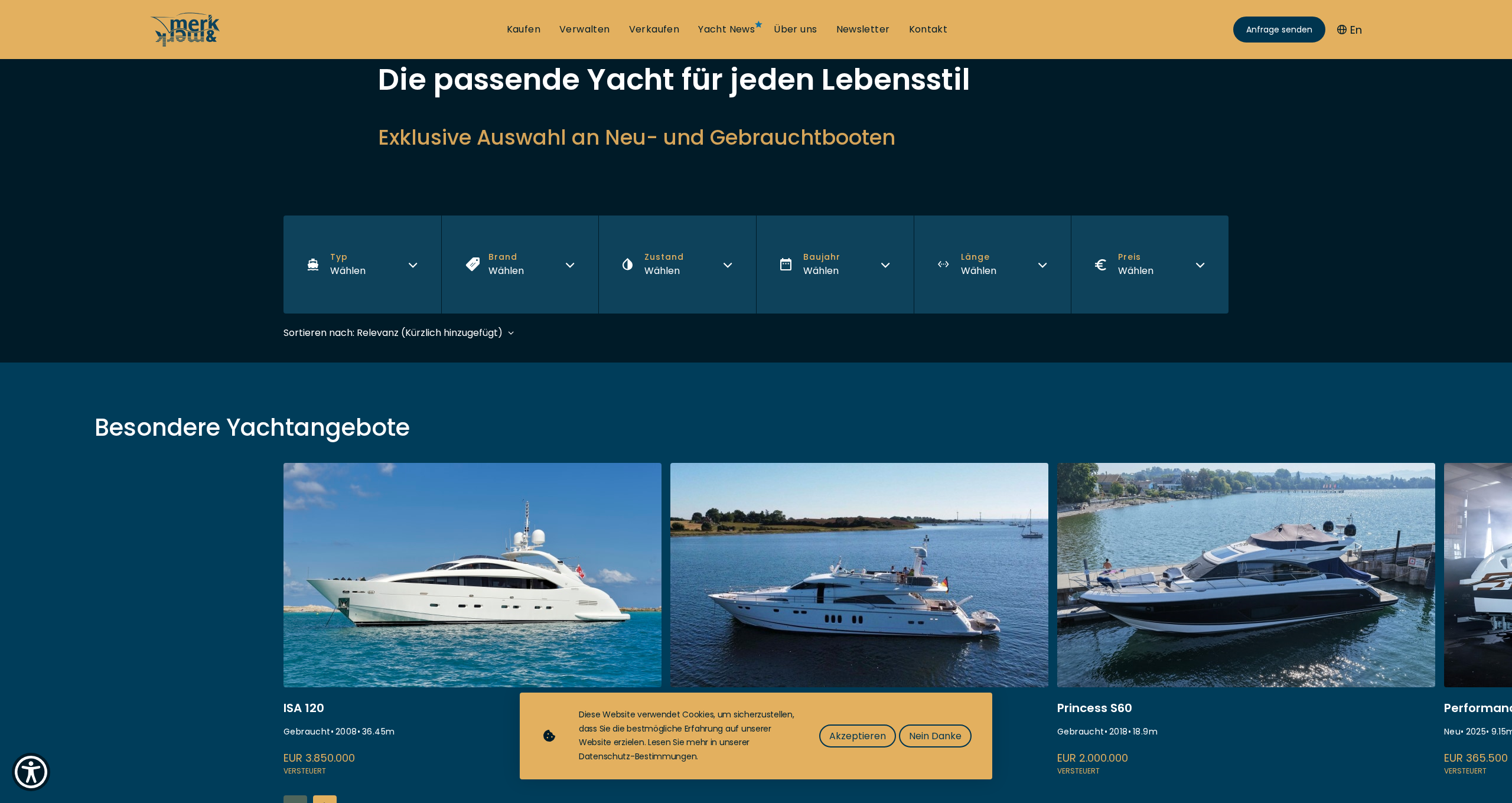
scroll to position [90, 0]
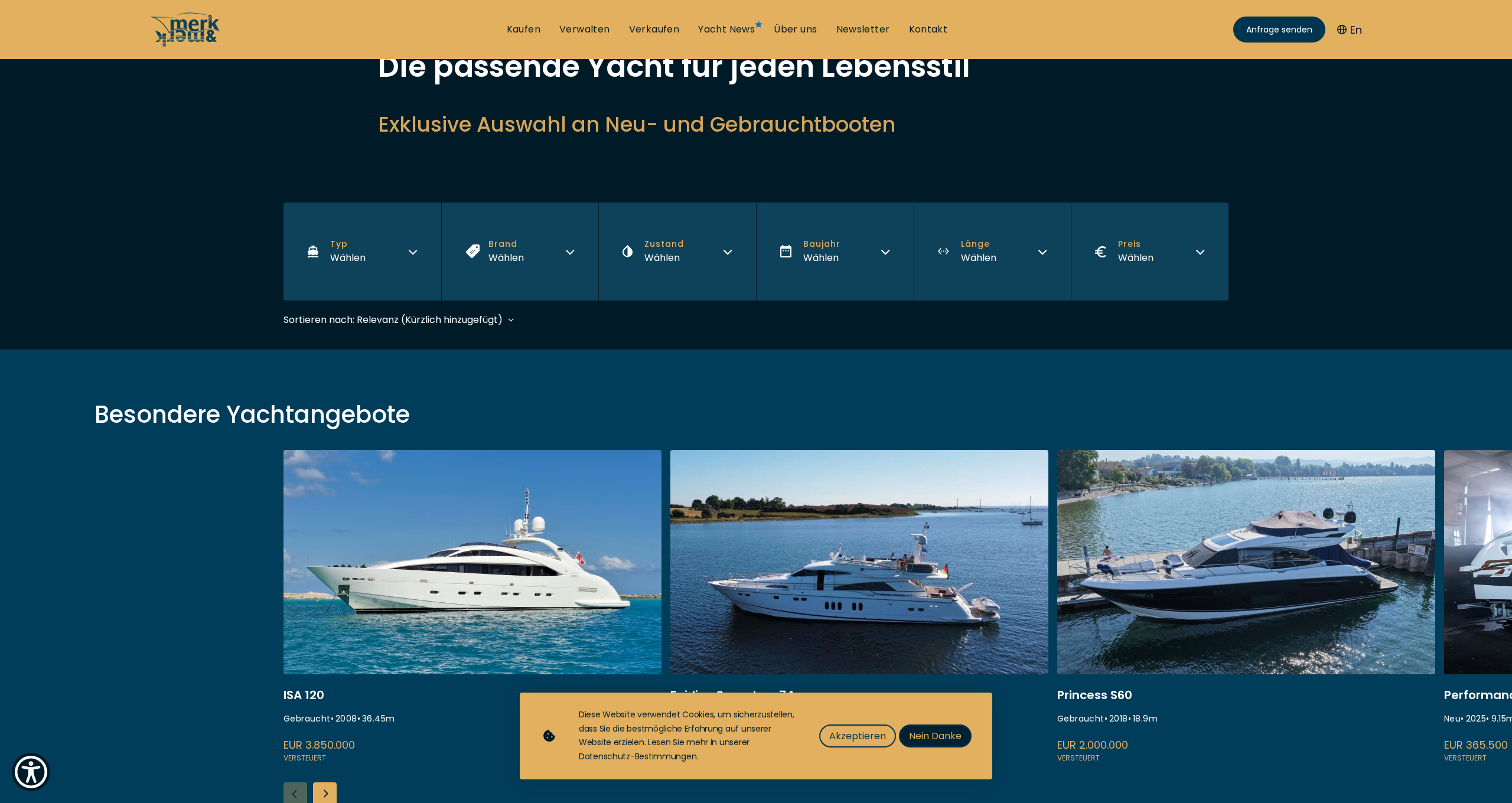
click at [924, 736] on span "Nein Danke" at bounding box center [935, 736] width 53 height 15
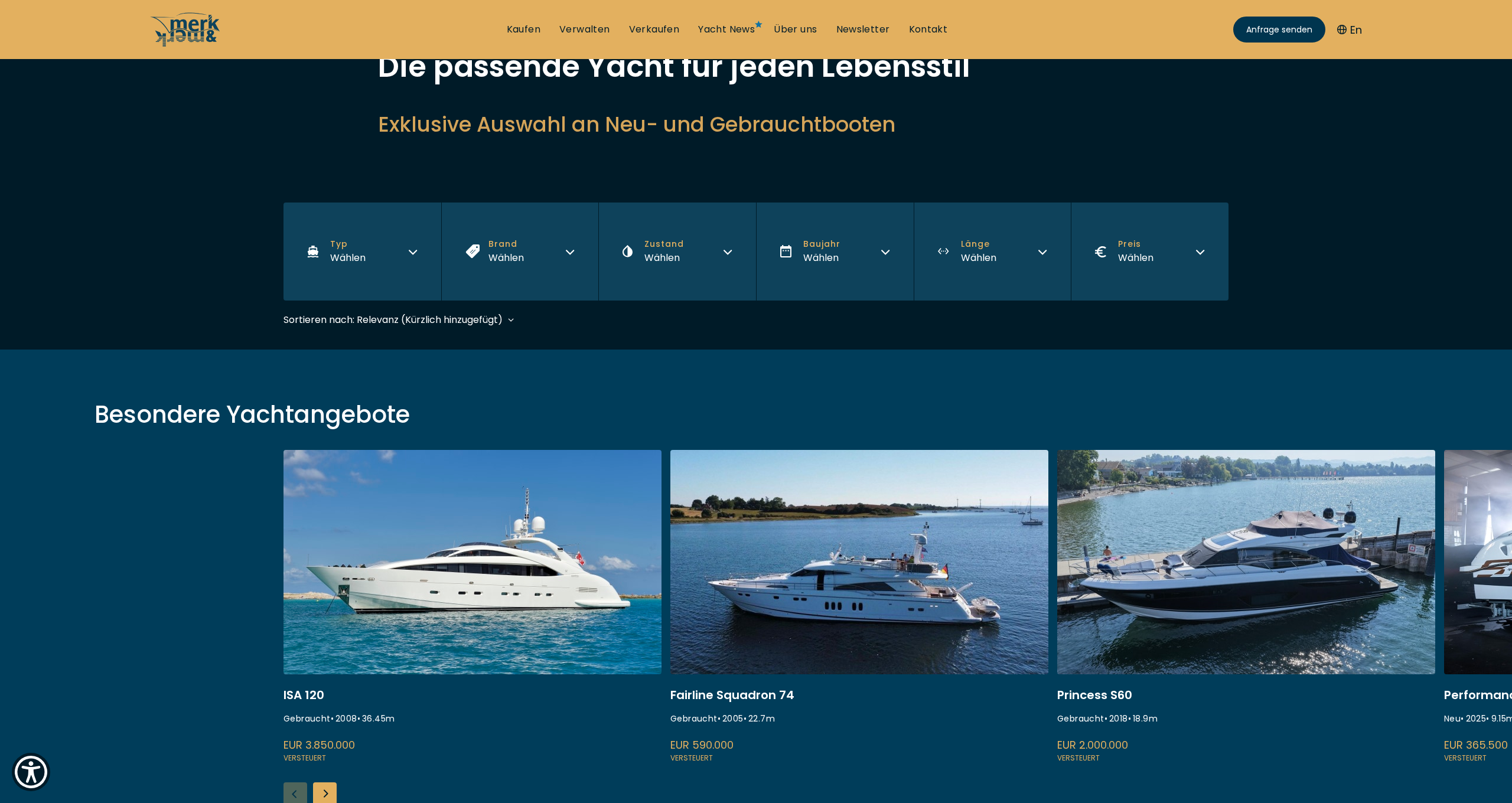
click at [1268, 575] on link at bounding box center [1246, 608] width 378 height 315
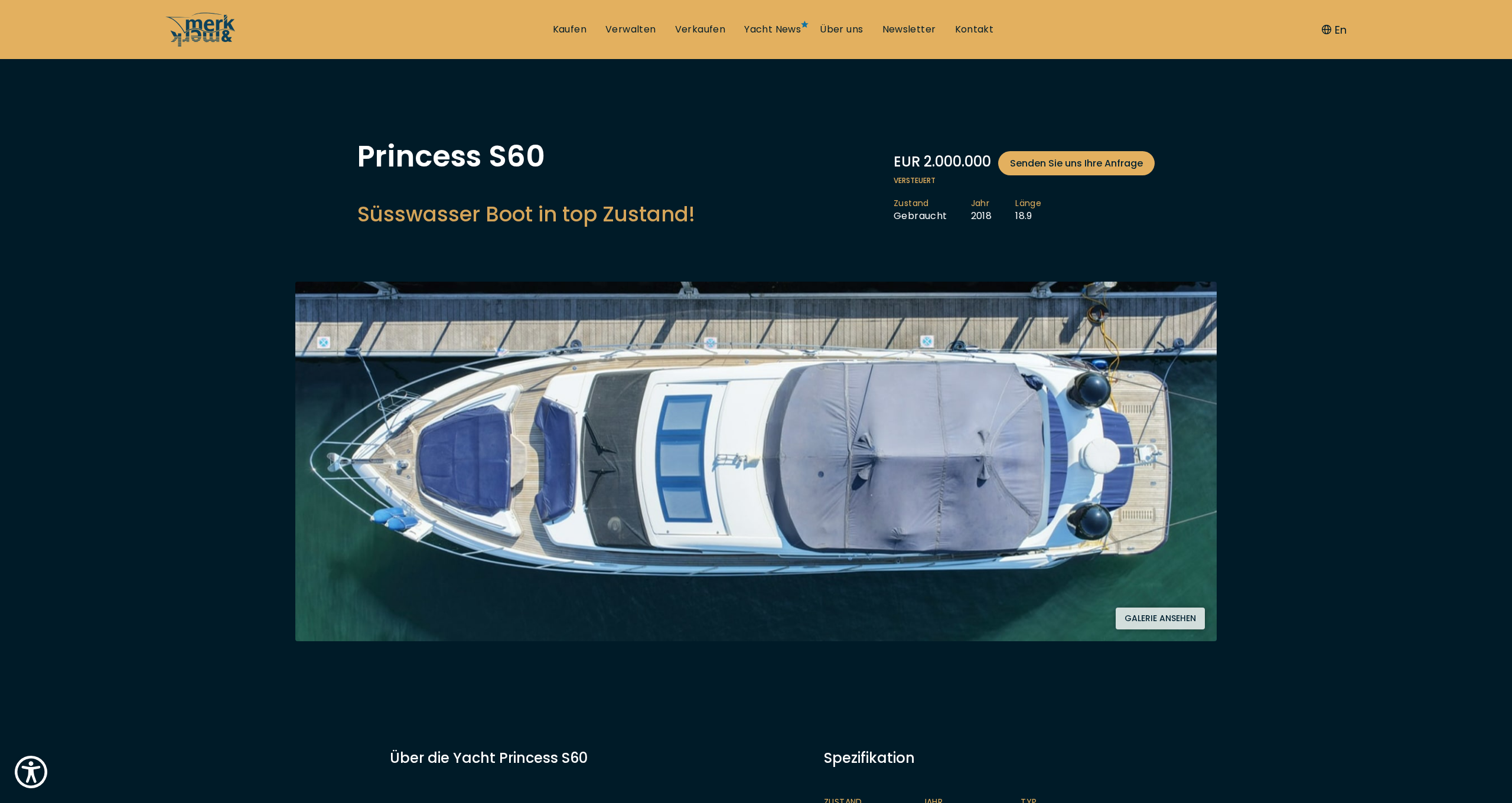
click at [1171, 619] on button "Galerie ansehen" at bounding box center [1161, 618] width 89 height 22
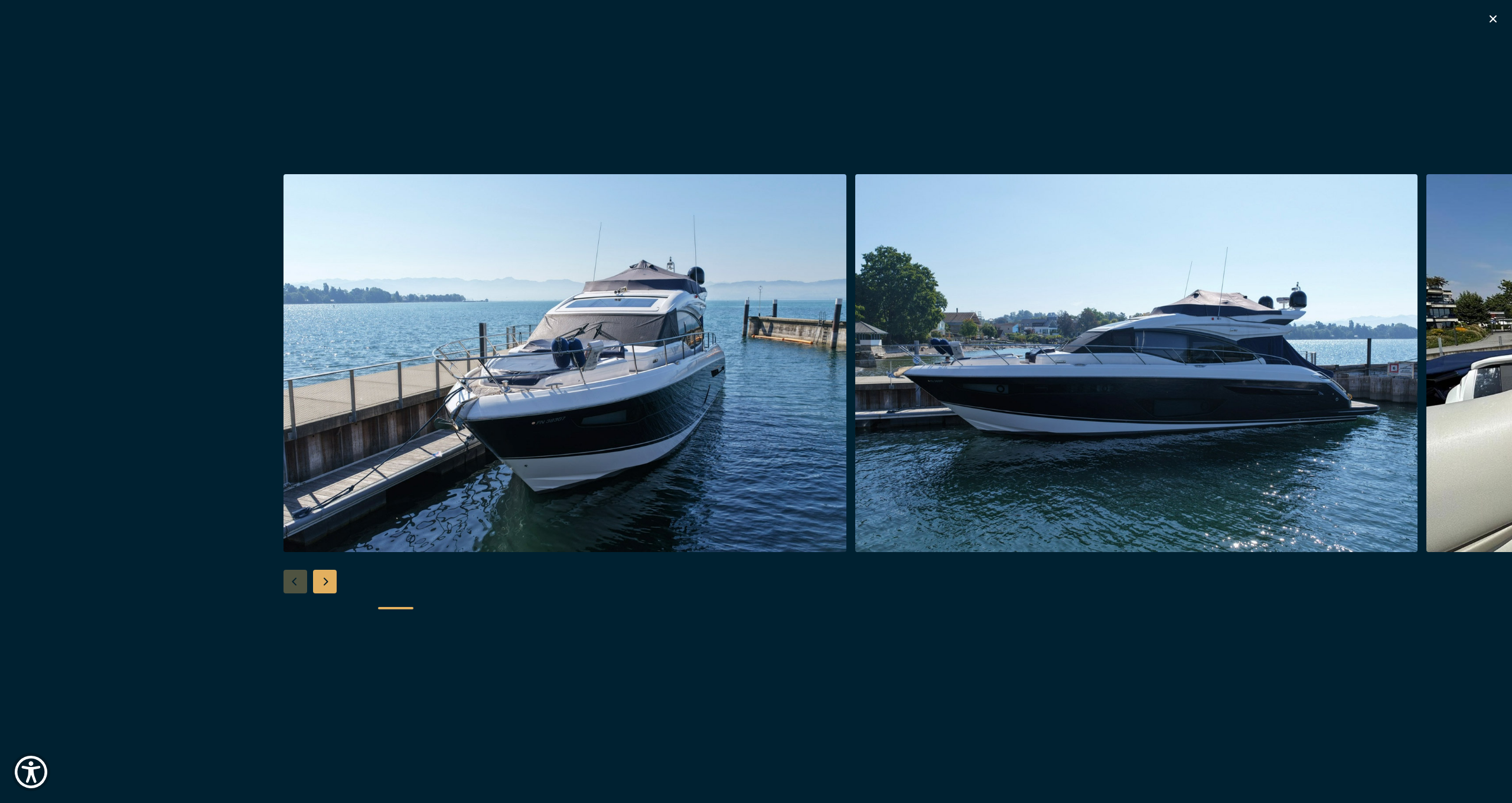
click at [327, 583] on div "Next slide" at bounding box center [324, 582] width 24 height 24
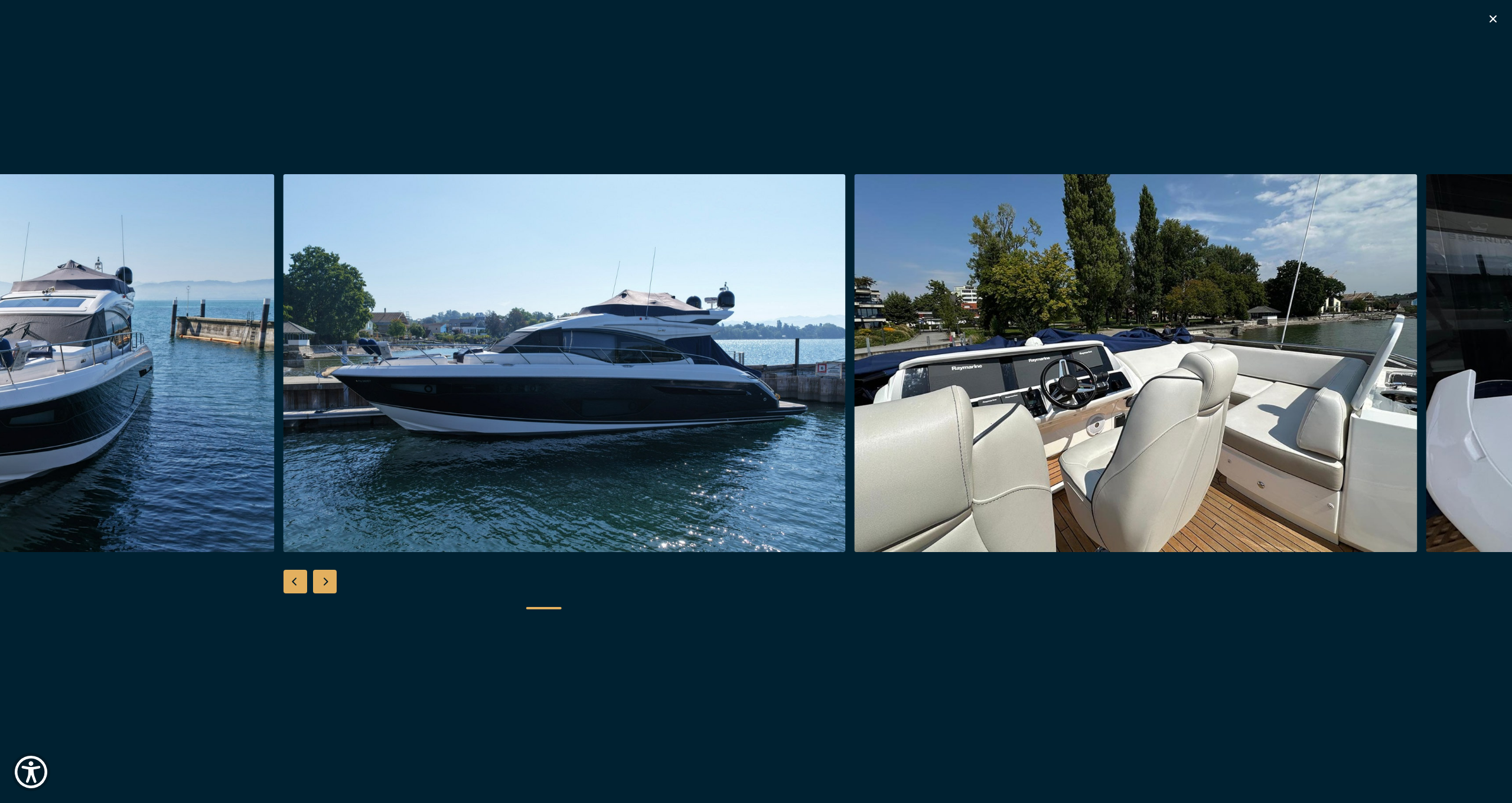
click at [327, 583] on div "Next slide" at bounding box center [324, 582] width 24 height 24
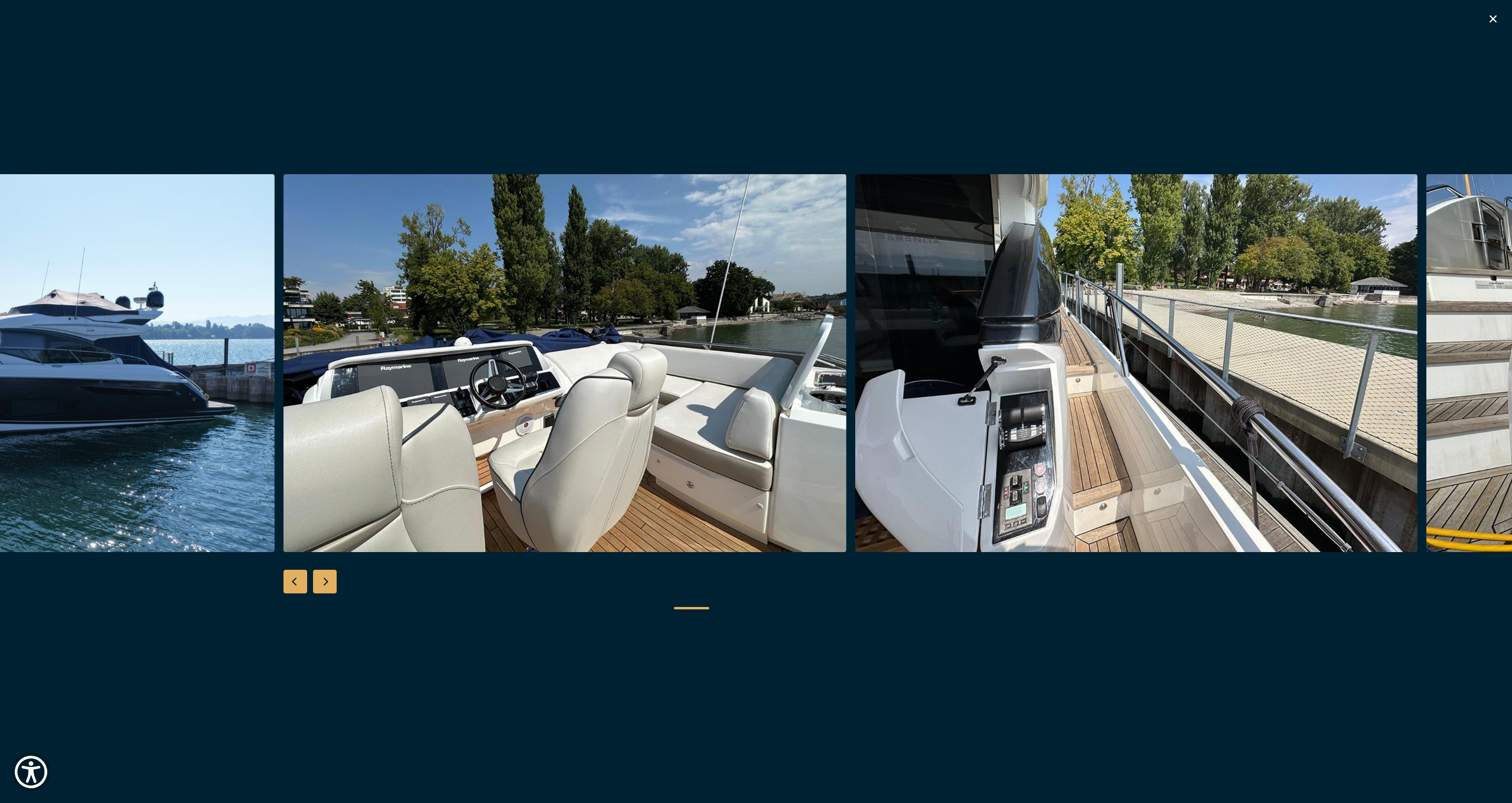
click at [327, 583] on div "Next slide" at bounding box center [324, 582] width 24 height 24
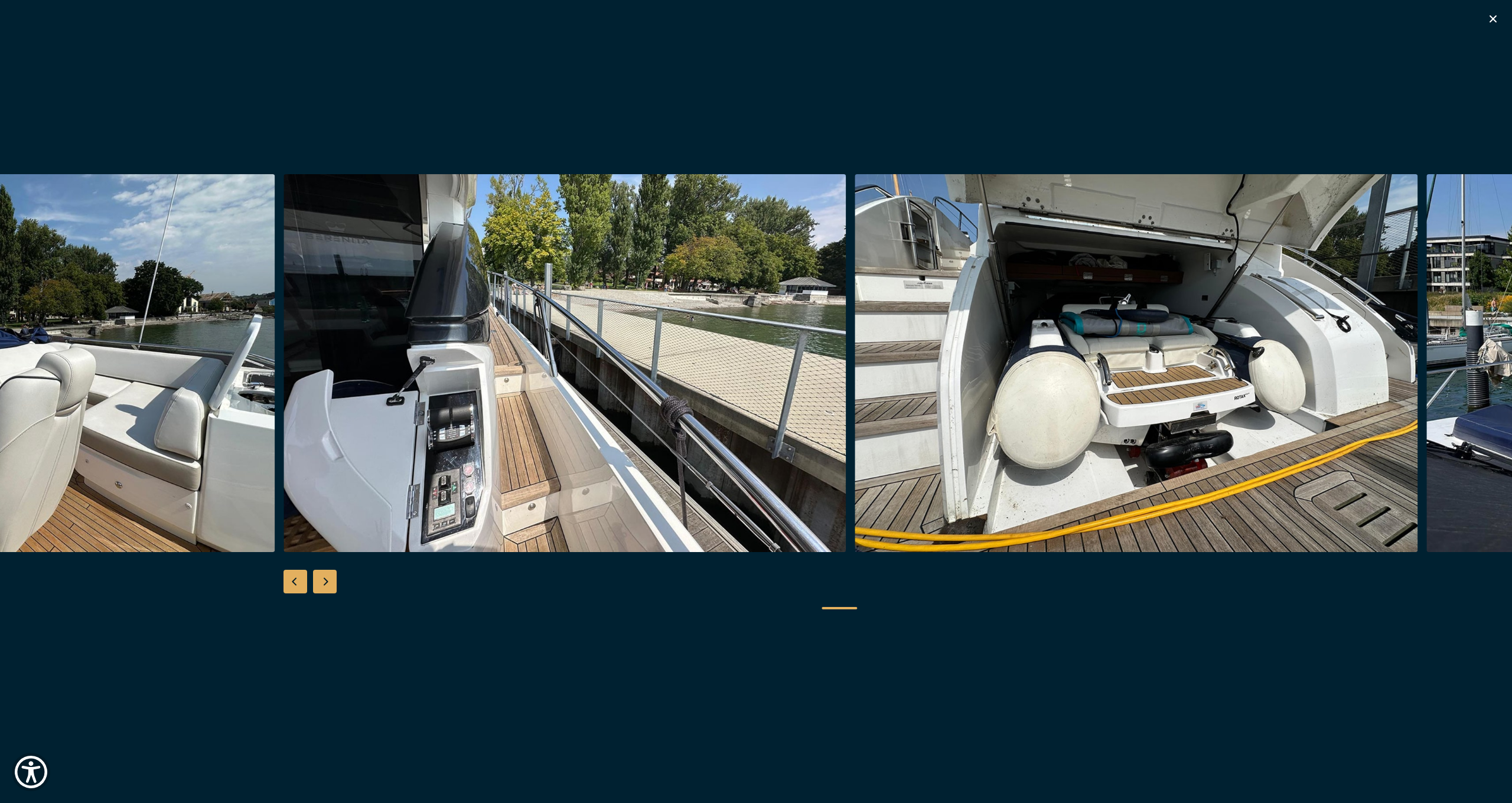
click at [327, 583] on div "Next slide" at bounding box center [324, 582] width 24 height 24
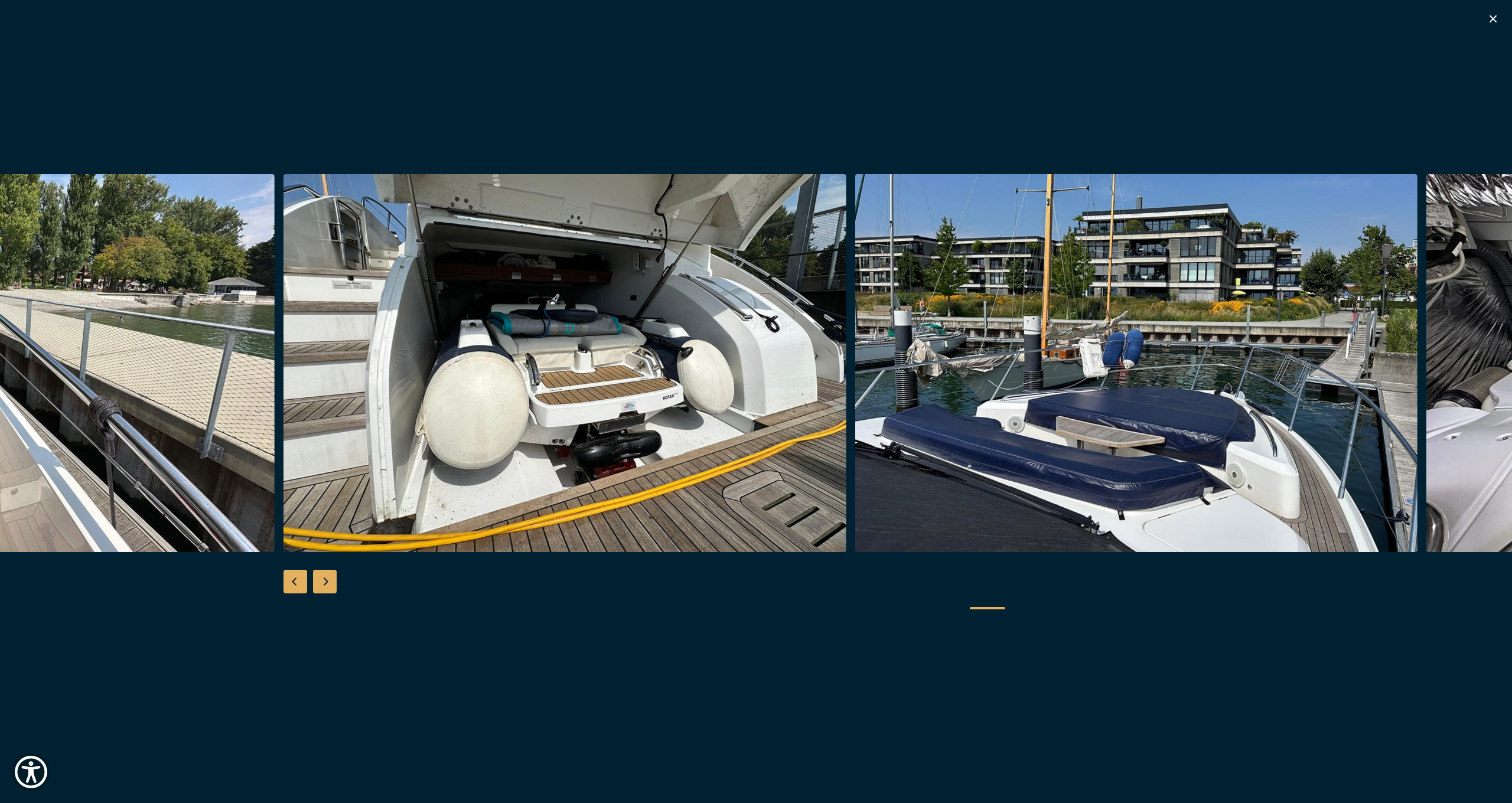
click at [327, 583] on div "Next slide" at bounding box center [324, 582] width 24 height 24
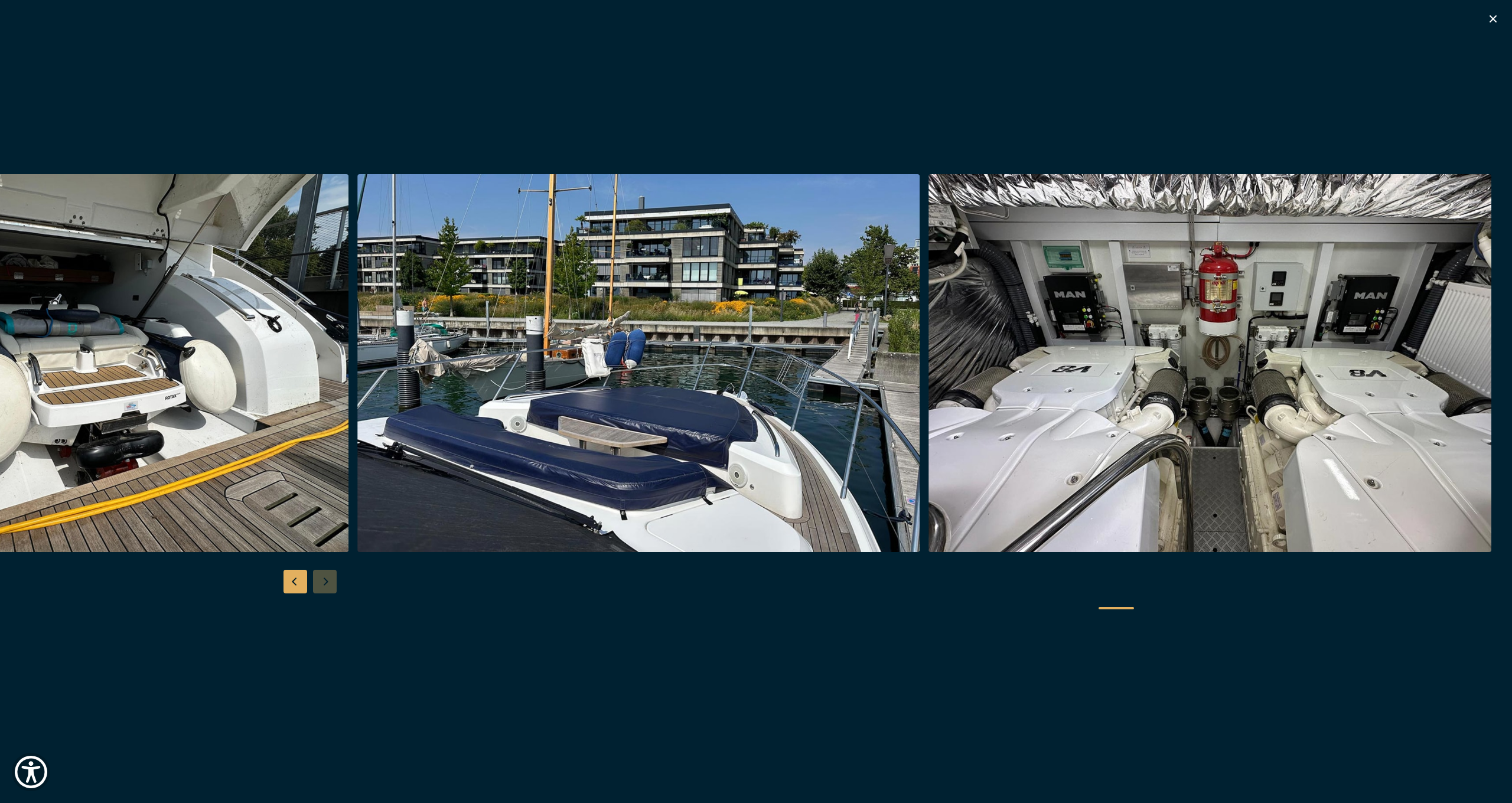
click at [327, 583] on div at bounding box center [756, 402] width 1512 height 455
